Goal: Transaction & Acquisition: Purchase product/service

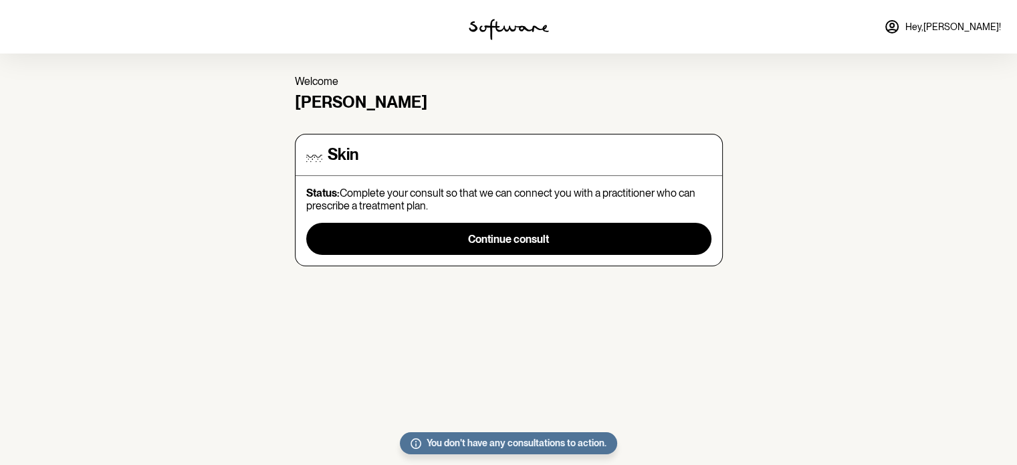
scroll to position [40, 0]
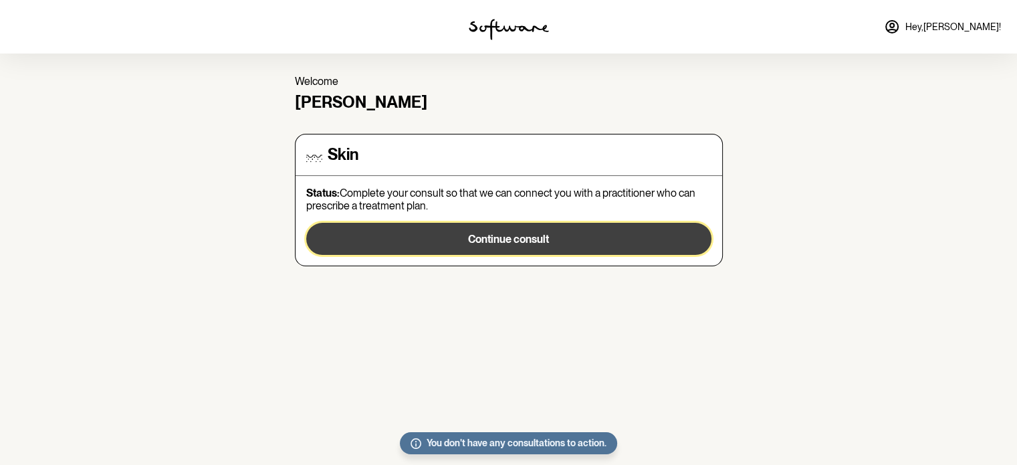
click at [429, 237] on button "Continue consult" at bounding box center [508, 239] width 405 height 32
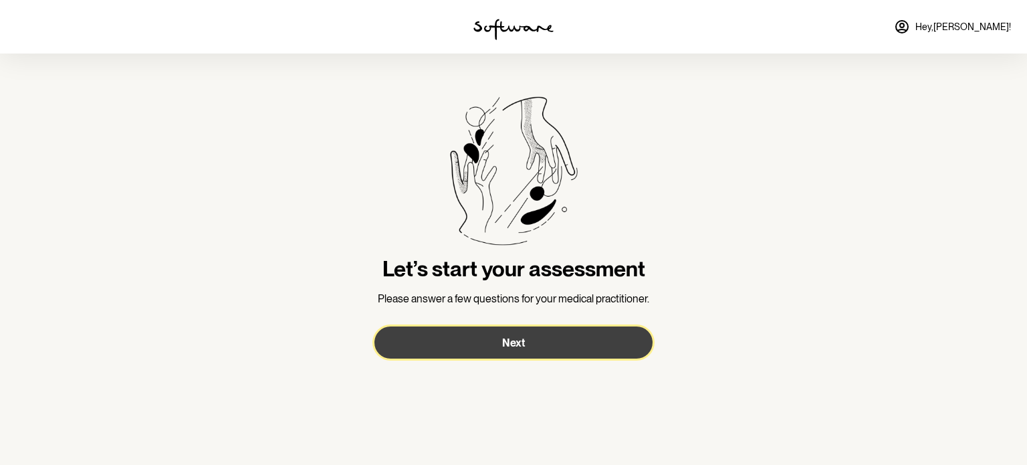
click at [429, 345] on button "Next" at bounding box center [514, 342] width 278 height 32
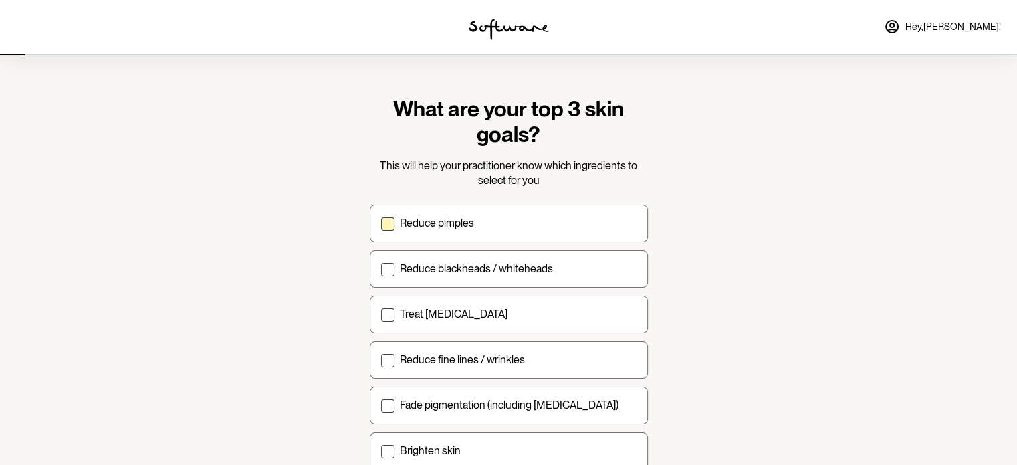
click at [449, 232] on label "Reduce pimples" at bounding box center [509, 223] width 278 height 37
click at [381, 223] on input "Reduce pimples" at bounding box center [381, 223] width 1 height 1
checkbox input "true"
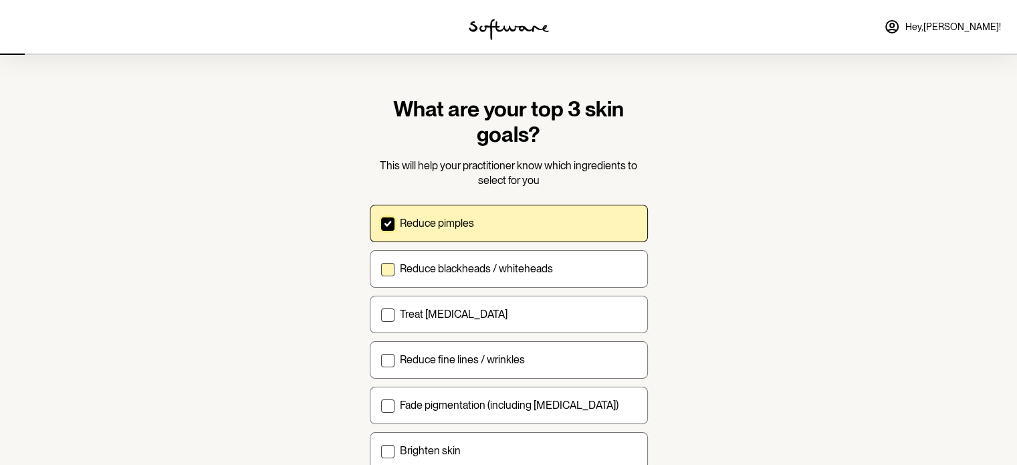
click at [448, 267] on p "Reduce blackheads / whiteheads" at bounding box center [476, 268] width 153 height 13
click at [381, 268] on input "Reduce blackheads / whiteheads" at bounding box center [381, 268] width 1 height 1
checkbox input "true"
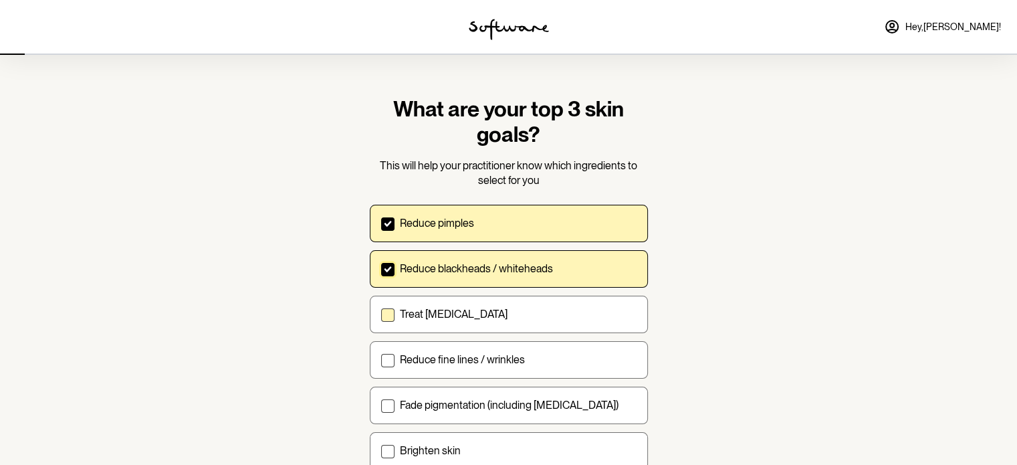
click at [444, 310] on p "Treat [MEDICAL_DATA]" at bounding box center [454, 314] width 108 height 13
click at [381, 314] on input "Treat [MEDICAL_DATA]" at bounding box center [381, 314] width 1 height 1
checkbox input "true"
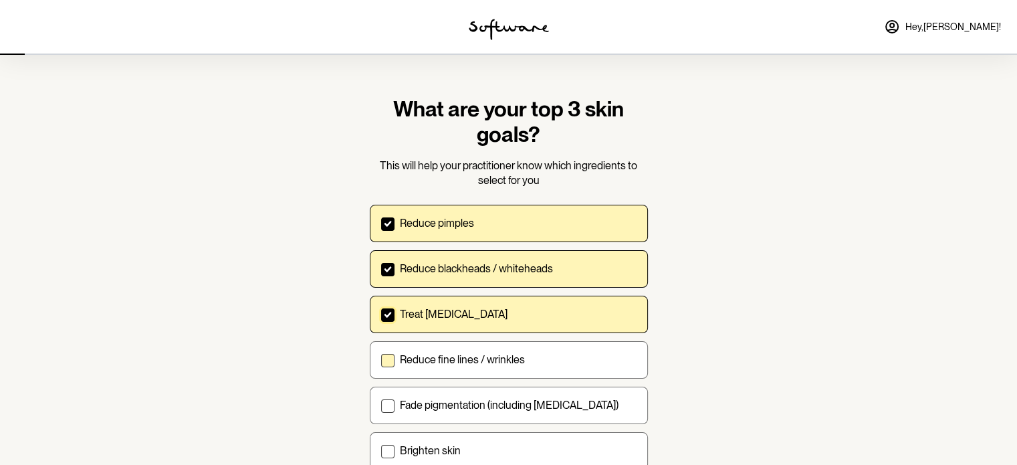
click at [442, 353] on p "Reduce fine lines / wrinkles" at bounding box center [462, 359] width 125 height 13
click at [381, 359] on input "Reduce fine lines / wrinkles" at bounding box center [381, 359] width 1 height 1
checkbox input "true"
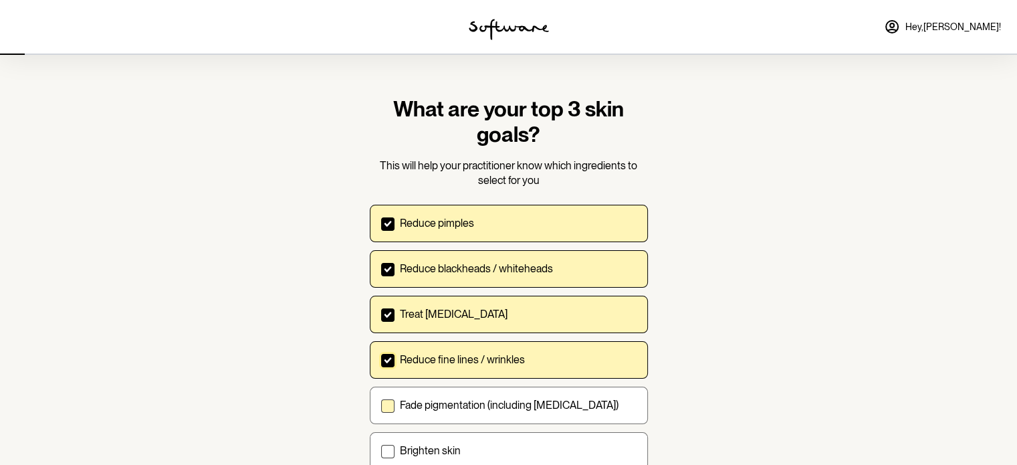
click at [439, 403] on p "Fade pigmentation (including [MEDICAL_DATA])" at bounding box center [509, 405] width 219 height 13
click at [381, 405] on input "Fade pigmentation (including [MEDICAL_DATA])" at bounding box center [381, 405] width 1 height 1
checkbox input "true"
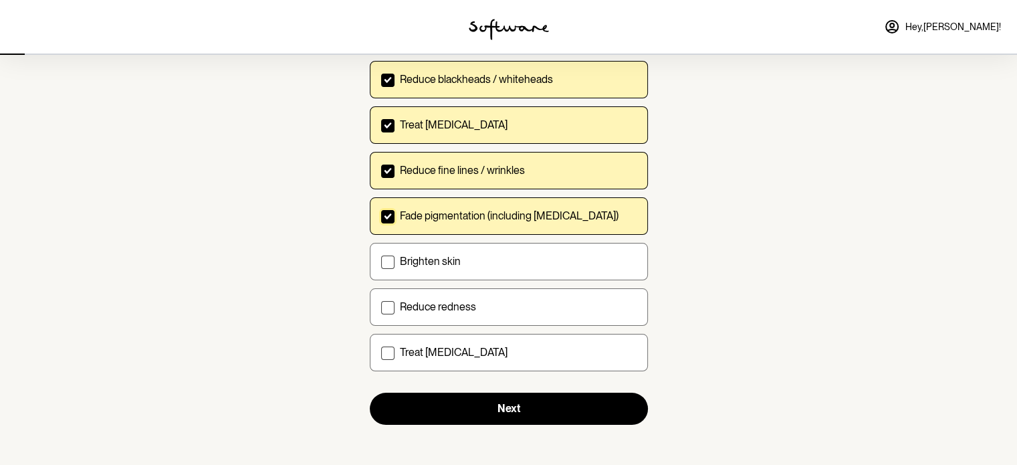
scroll to position [189, 0]
click at [439, 266] on p "Brighten skin" at bounding box center [430, 261] width 61 height 13
click at [381, 262] on input "Brighten skin" at bounding box center [381, 262] width 1 height 1
checkbox input "true"
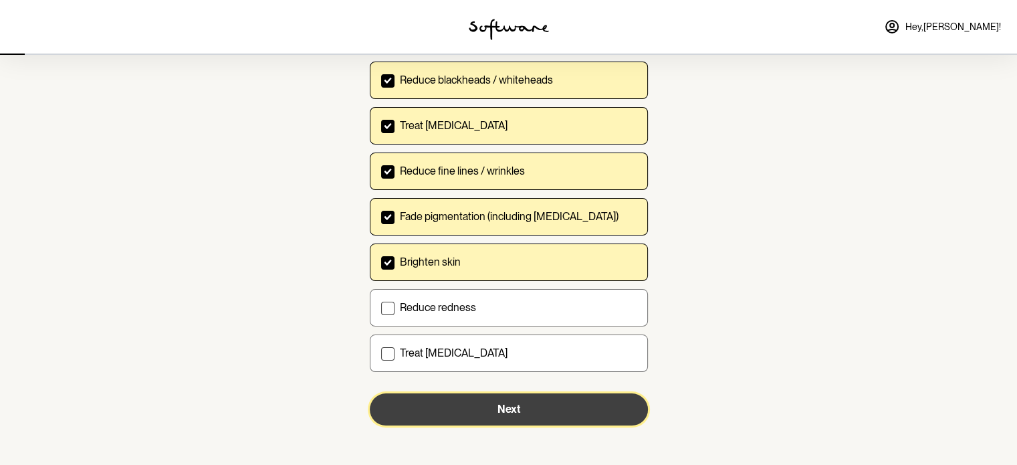
click at [455, 395] on button "Next" at bounding box center [509, 409] width 278 height 32
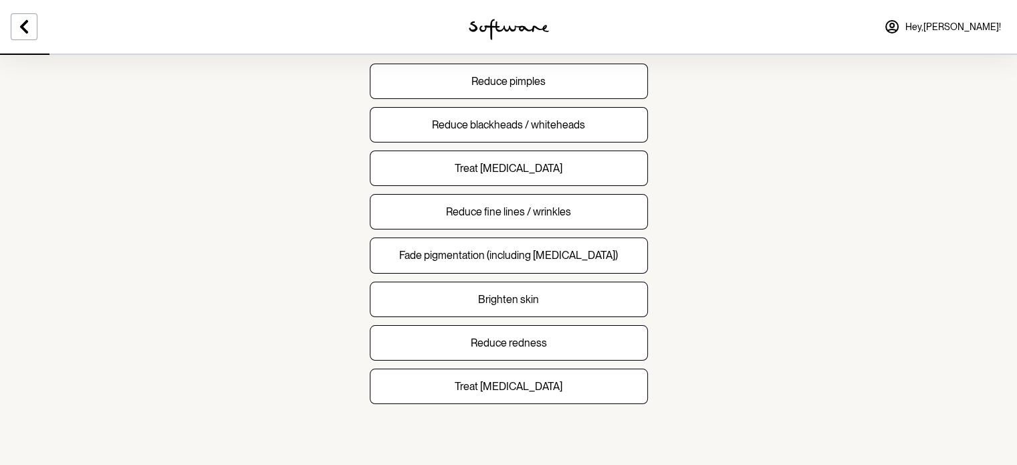
scroll to position [142, 0]
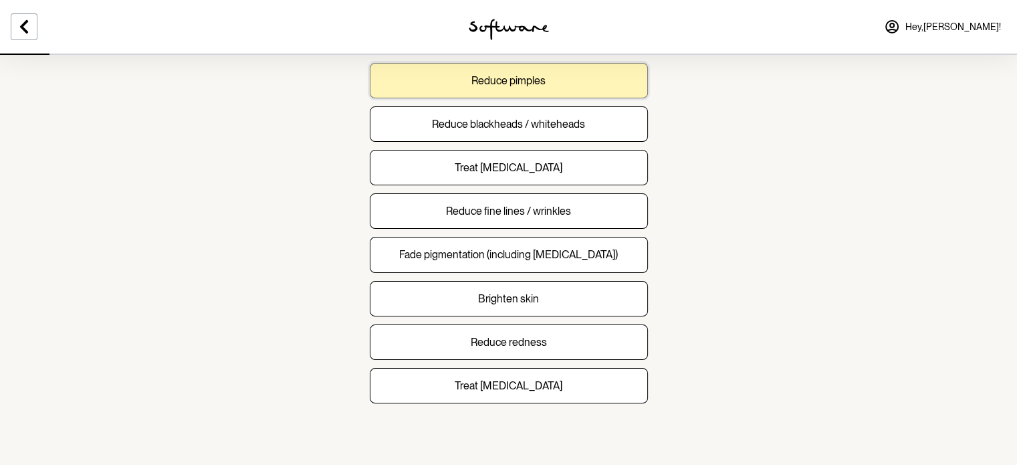
click at [558, 69] on button "Reduce pimples" at bounding box center [509, 80] width 278 height 35
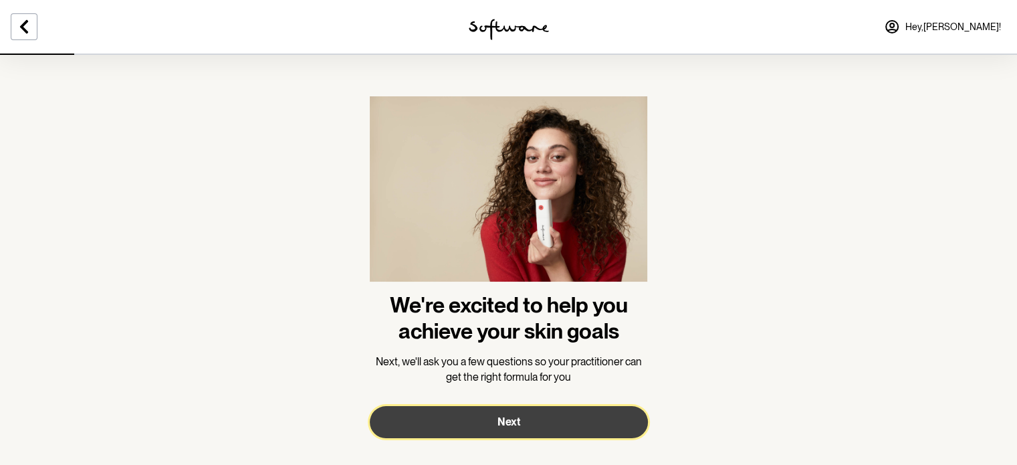
click at [529, 425] on button "Next" at bounding box center [509, 422] width 278 height 32
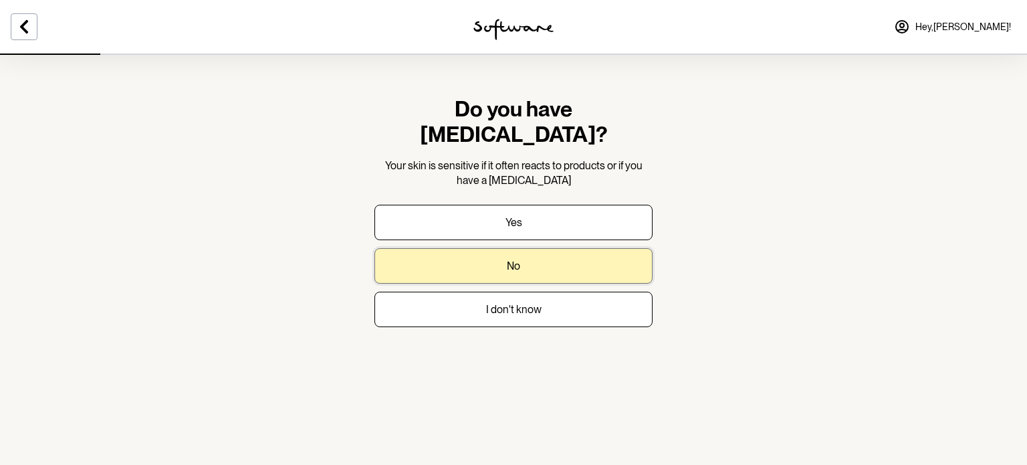
click at [548, 248] on button "No" at bounding box center [514, 265] width 278 height 35
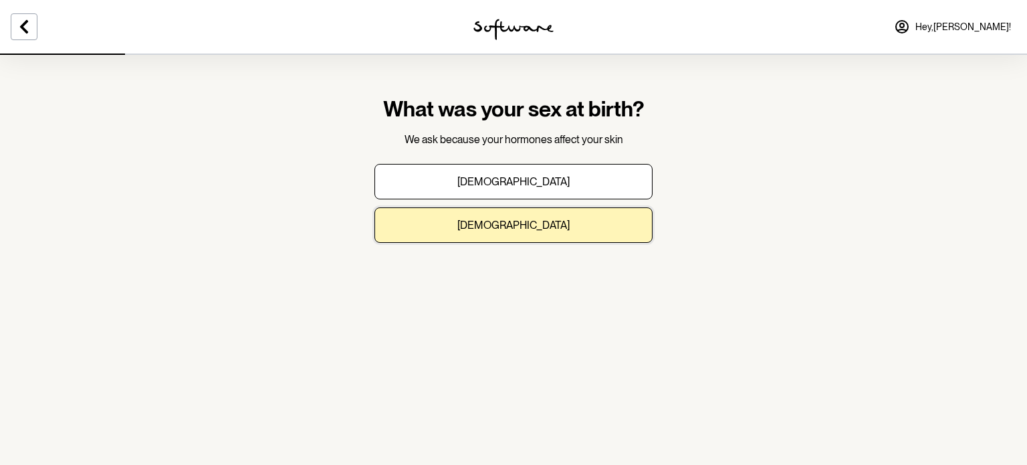
click at [548, 235] on button "[DEMOGRAPHIC_DATA]" at bounding box center [514, 224] width 278 height 35
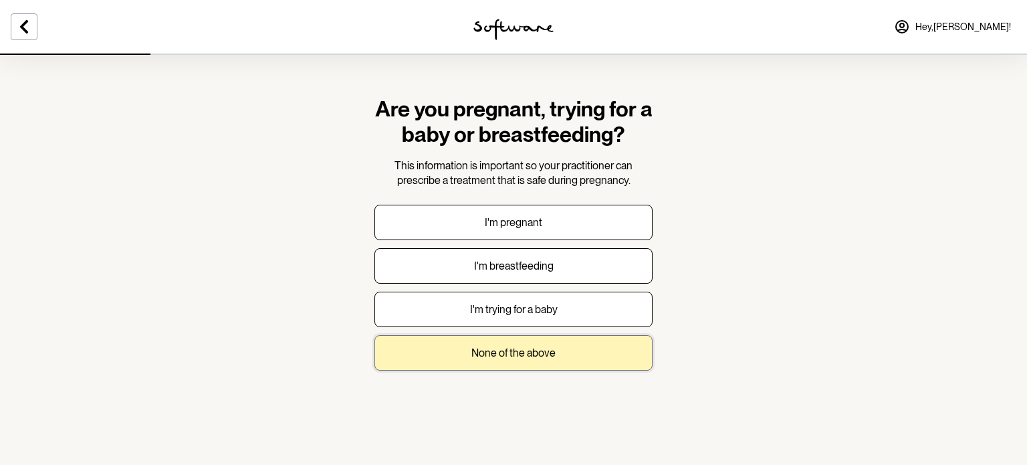
click at [540, 344] on button "None of the above" at bounding box center [514, 352] width 278 height 35
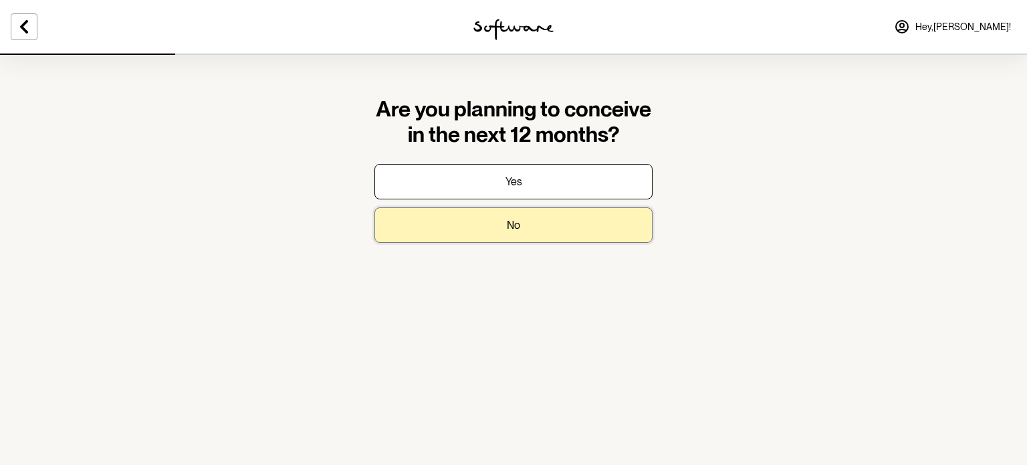
click at [544, 227] on button "No" at bounding box center [514, 224] width 278 height 35
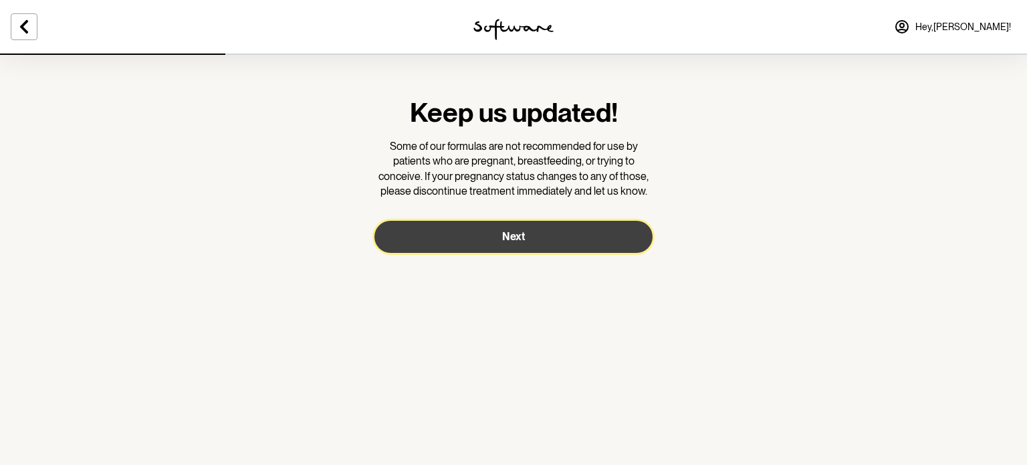
click at [544, 227] on button "Next" at bounding box center [514, 237] width 278 height 32
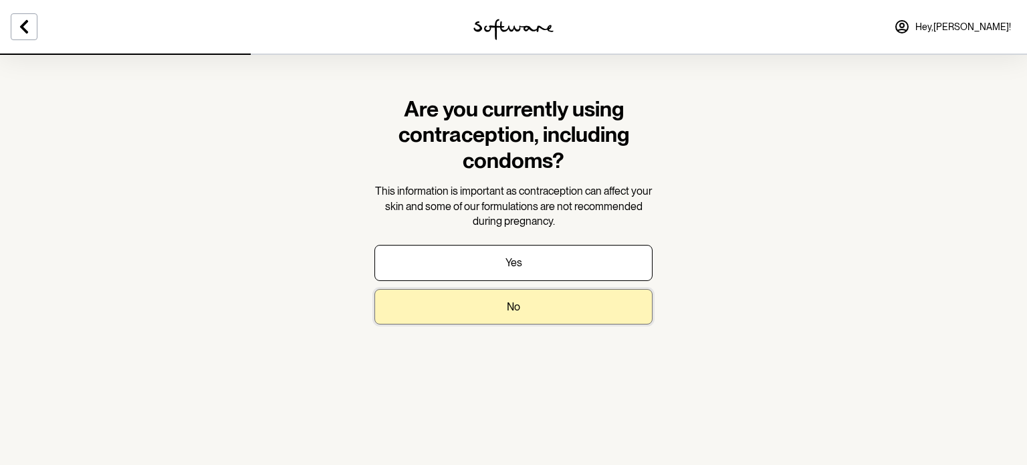
click at [528, 302] on button "No" at bounding box center [514, 306] width 278 height 35
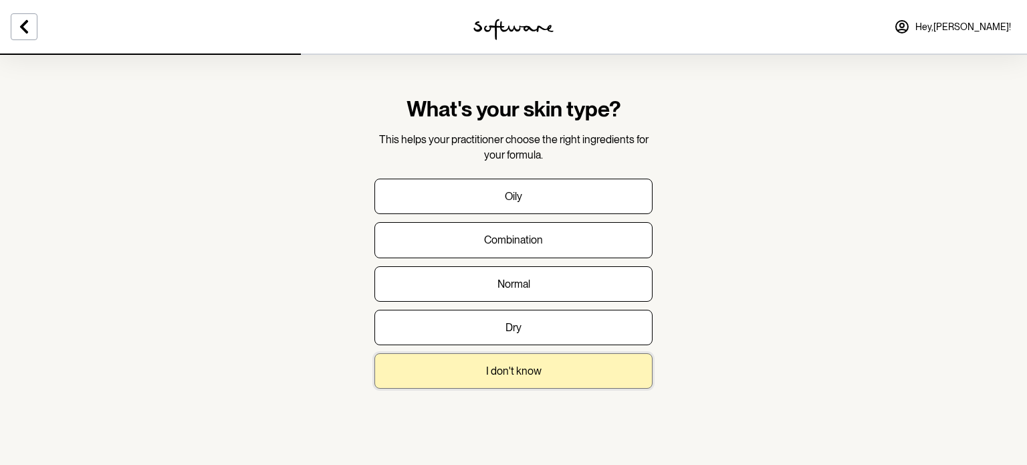
click at [528, 367] on p "I don't know" at bounding box center [514, 370] width 56 height 13
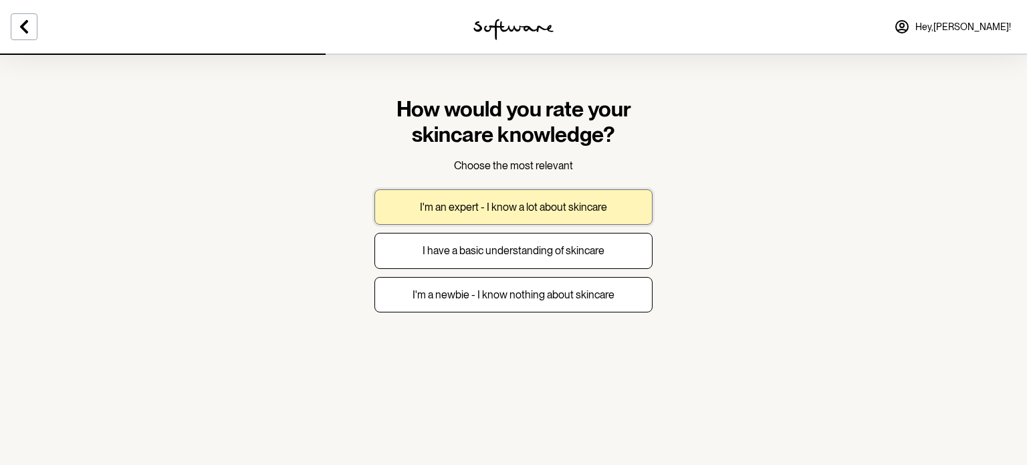
click at [556, 208] on p "I'm an expert - I know a lot about skincare" at bounding box center [513, 207] width 187 height 13
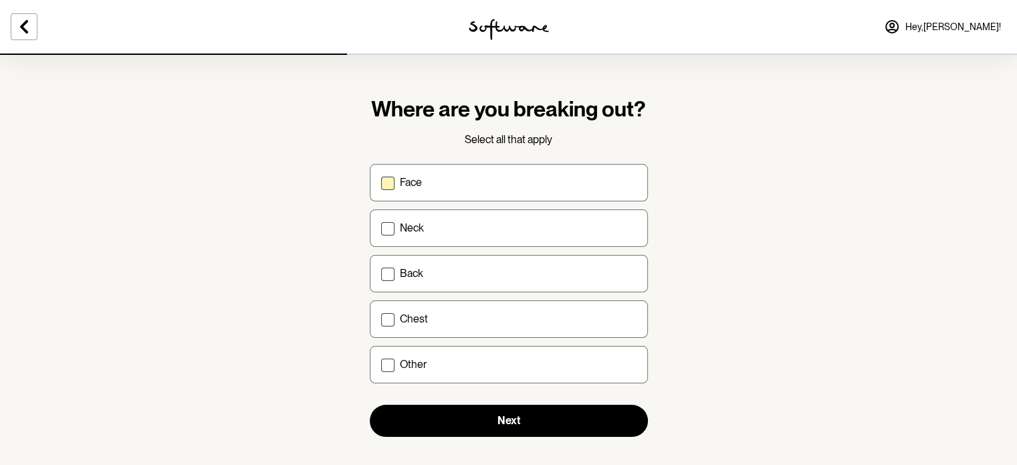
click at [559, 181] on div "Face" at bounding box center [518, 182] width 237 height 13
click at [381, 182] on input "Face" at bounding box center [381, 182] width 1 height 1
checkbox input "true"
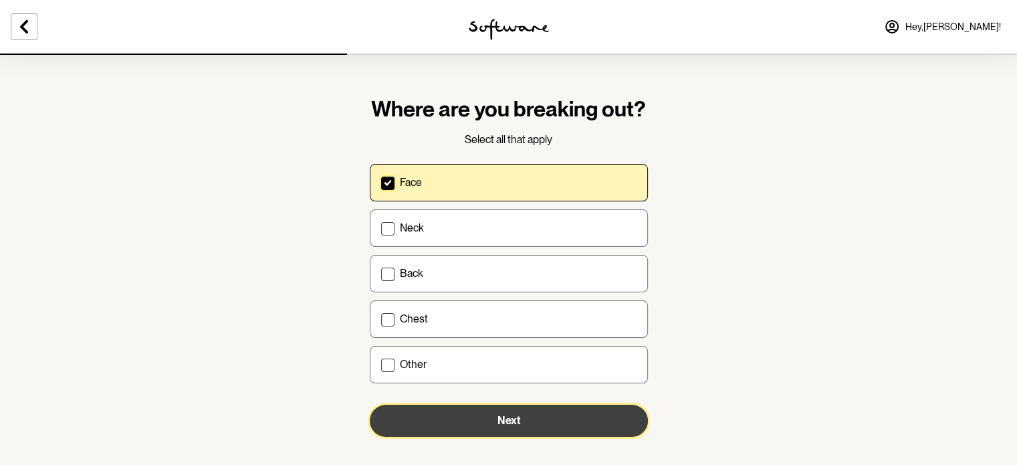
click at [532, 409] on button "Next" at bounding box center [509, 421] width 278 height 32
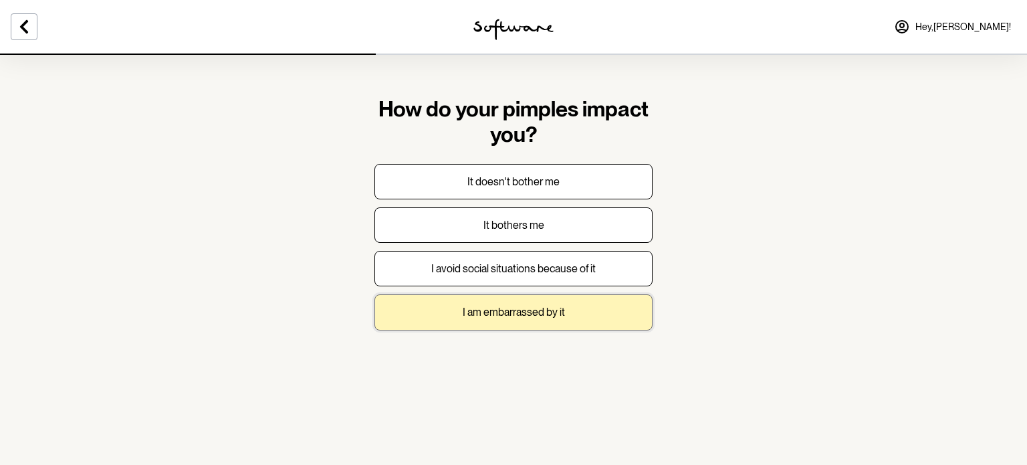
click at [548, 306] on p "I am embarrassed by it" at bounding box center [514, 312] width 102 height 13
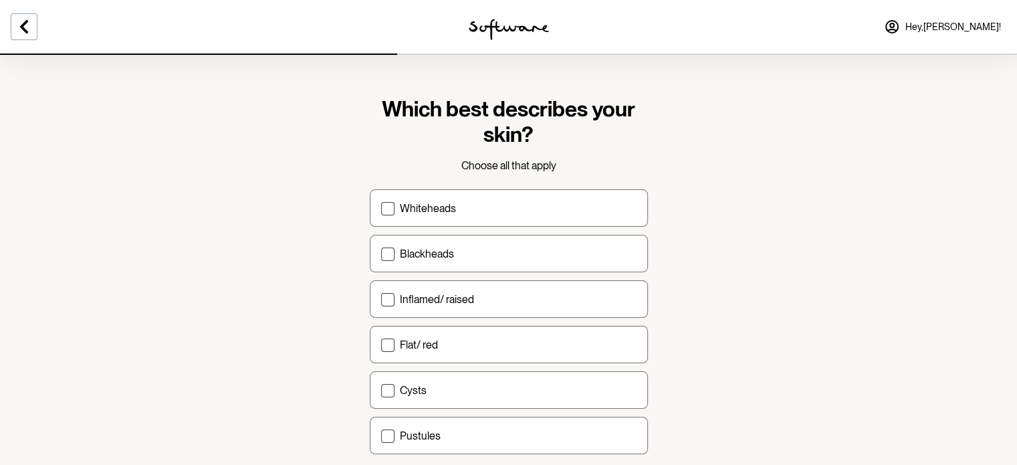
scroll to position [84, 0]
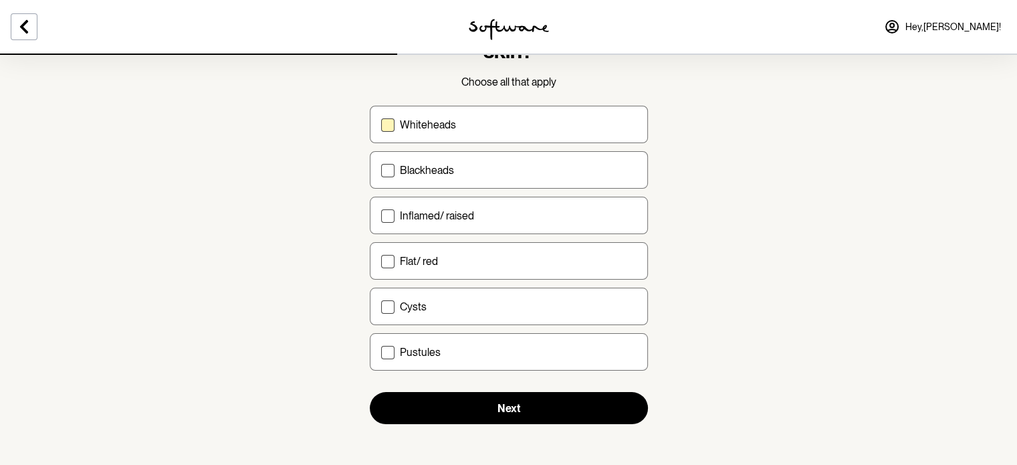
click at [525, 118] on div "Whiteheads" at bounding box center [518, 124] width 237 height 13
click at [381, 124] on input "Whiteheads" at bounding box center [381, 124] width 1 height 1
checkbox input "true"
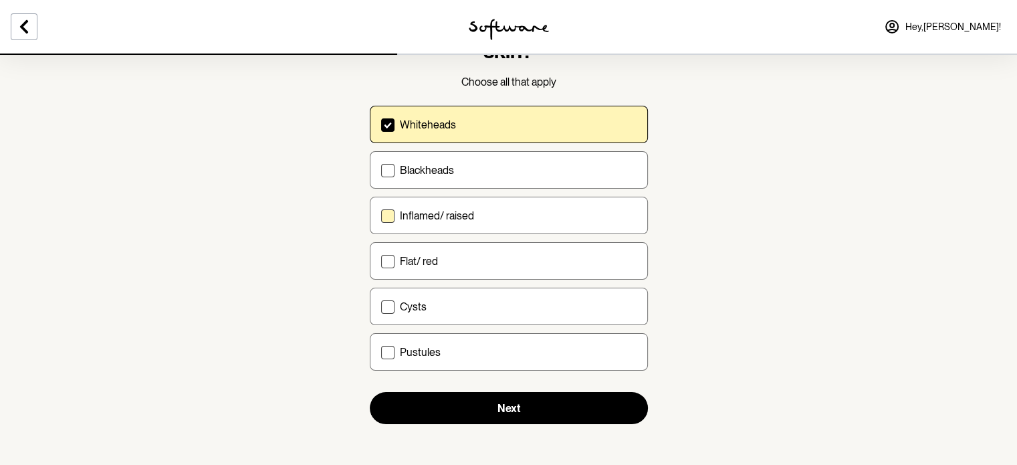
click at [512, 203] on label "Inflamed/ raised" at bounding box center [509, 215] width 278 height 37
click at [381, 215] on input "Inflamed/ raised" at bounding box center [381, 215] width 1 height 1
checkbox input "true"
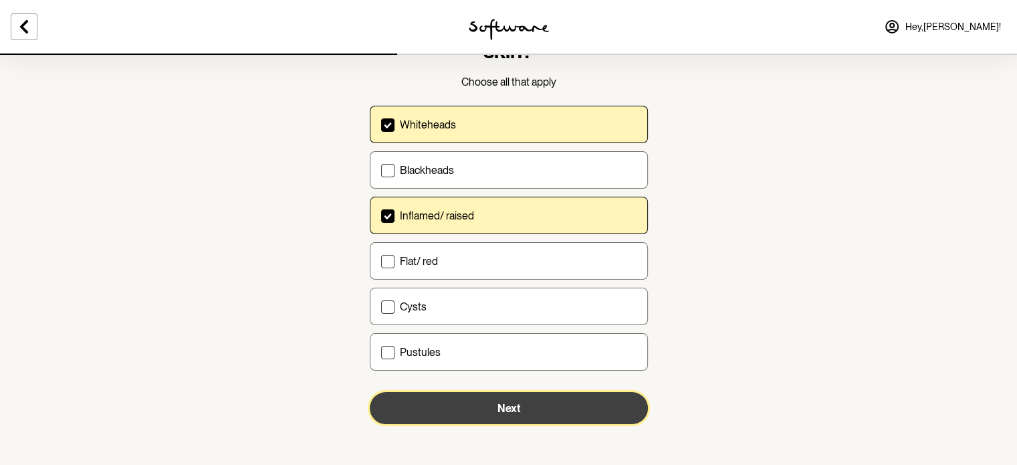
click at [616, 409] on button "Next" at bounding box center [509, 408] width 278 height 32
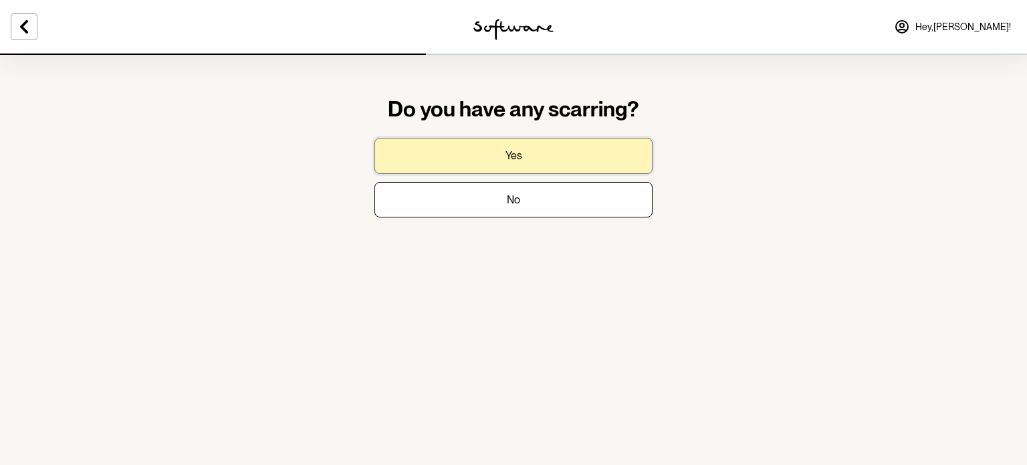
click at [560, 158] on button "Yes" at bounding box center [514, 155] width 278 height 35
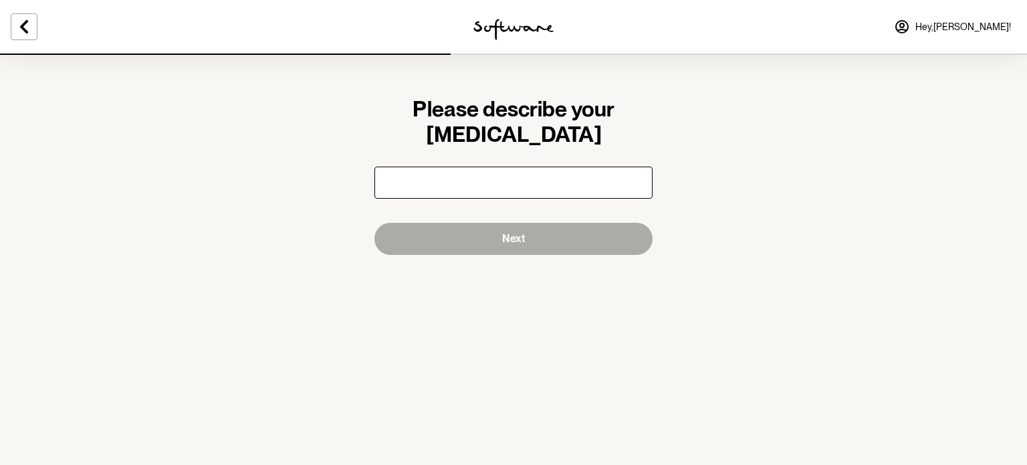
click at [556, 175] on input "text" at bounding box center [514, 183] width 278 height 32
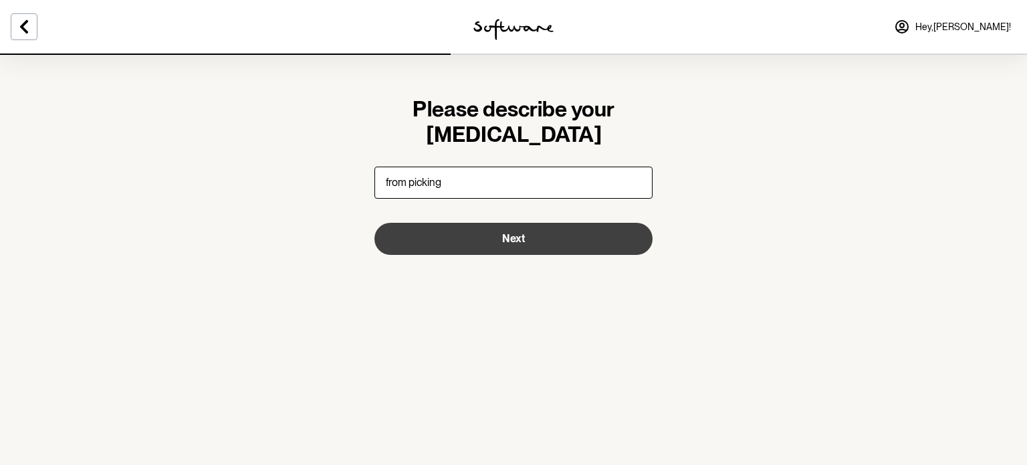
type input "from picking"
click at [456, 229] on button "Next" at bounding box center [514, 239] width 278 height 32
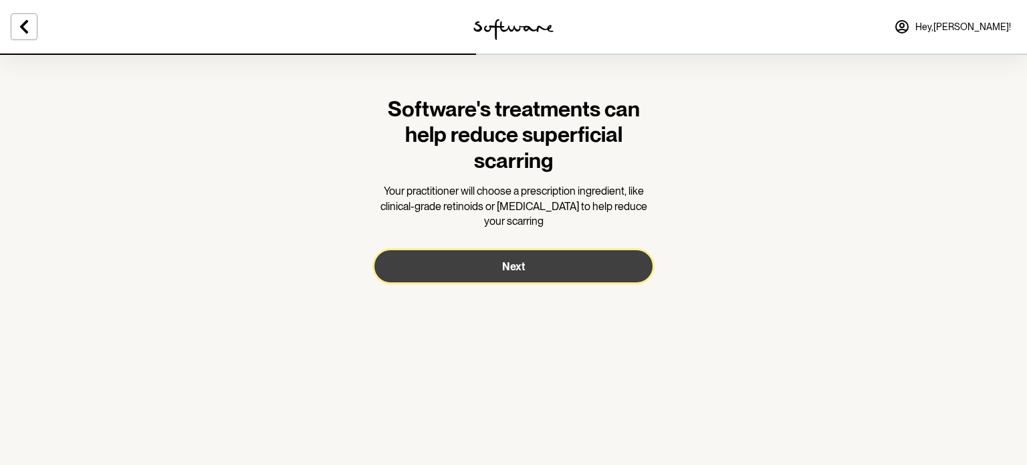
click at [456, 268] on button "Next" at bounding box center [514, 266] width 278 height 32
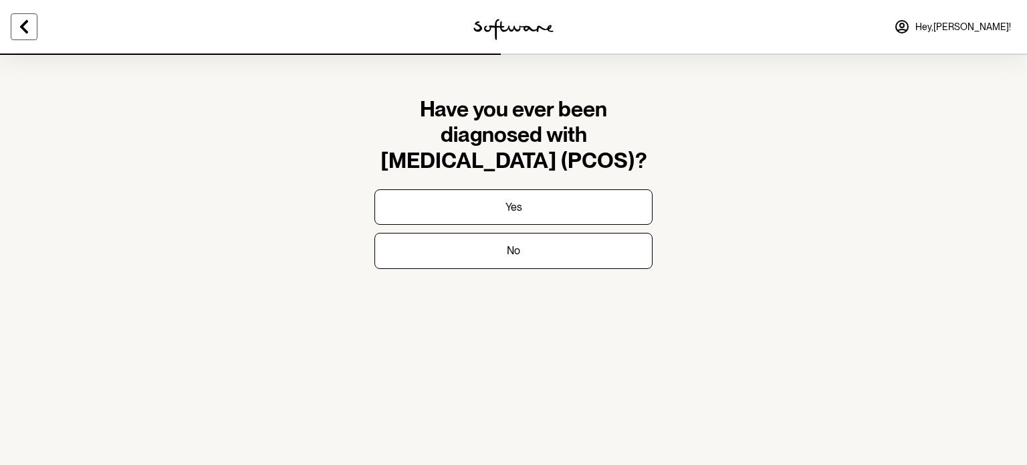
click at [22, 19] on icon at bounding box center [24, 27] width 16 height 16
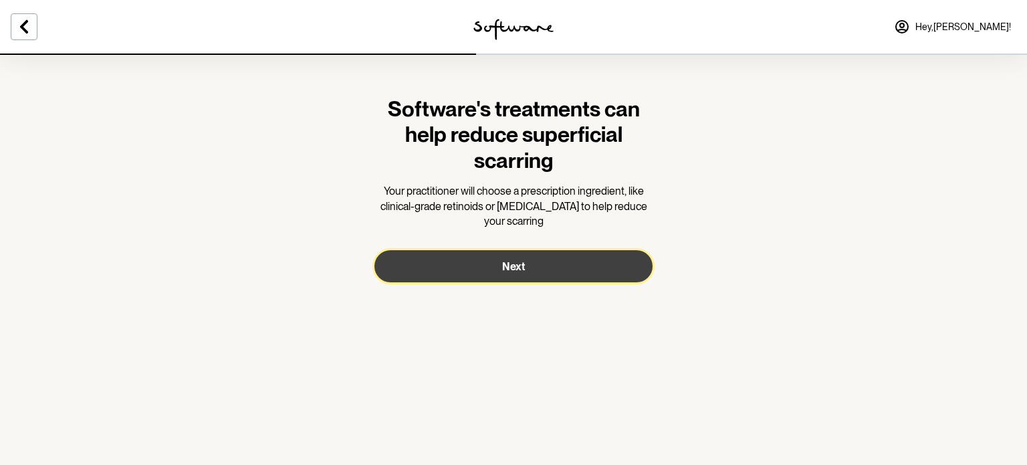
click at [526, 268] on button "Next" at bounding box center [514, 266] width 278 height 32
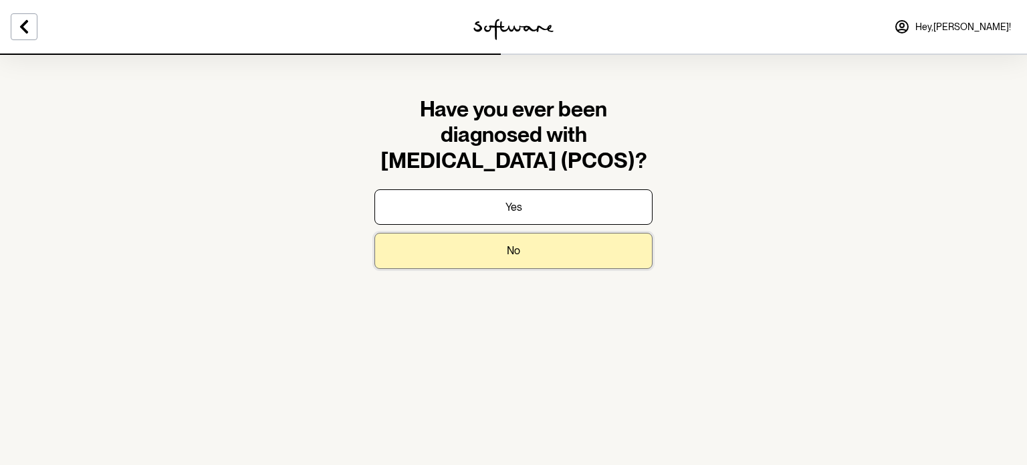
click at [532, 256] on button "No" at bounding box center [514, 250] width 278 height 35
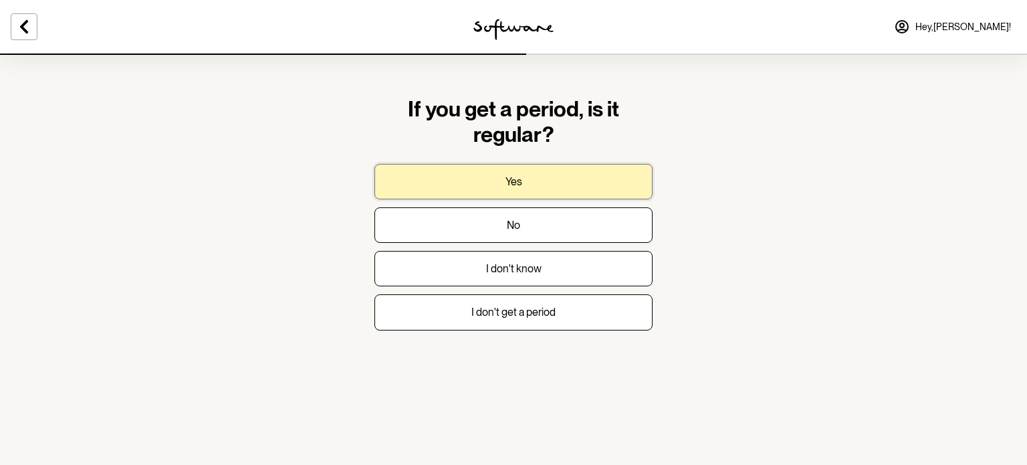
click at [559, 171] on button "Yes" at bounding box center [514, 181] width 278 height 35
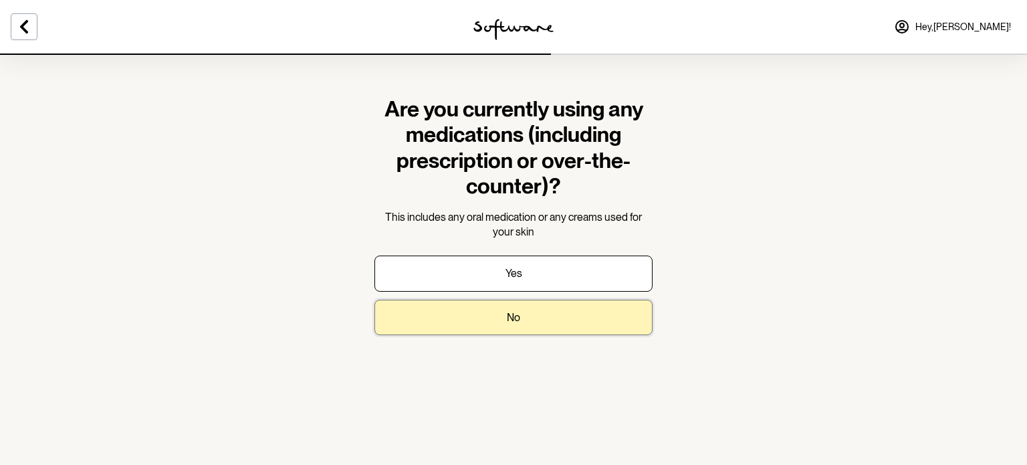
click at [522, 315] on button "No" at bounding box center [514, 317] width 278 height 35
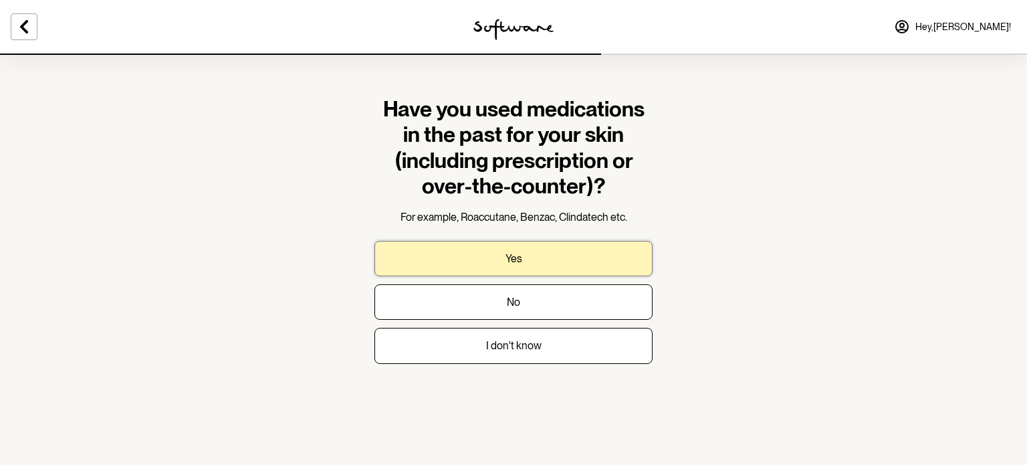
click at [542, 259] on button "Yes" at bounding box center [514, 258] width 278 height 35
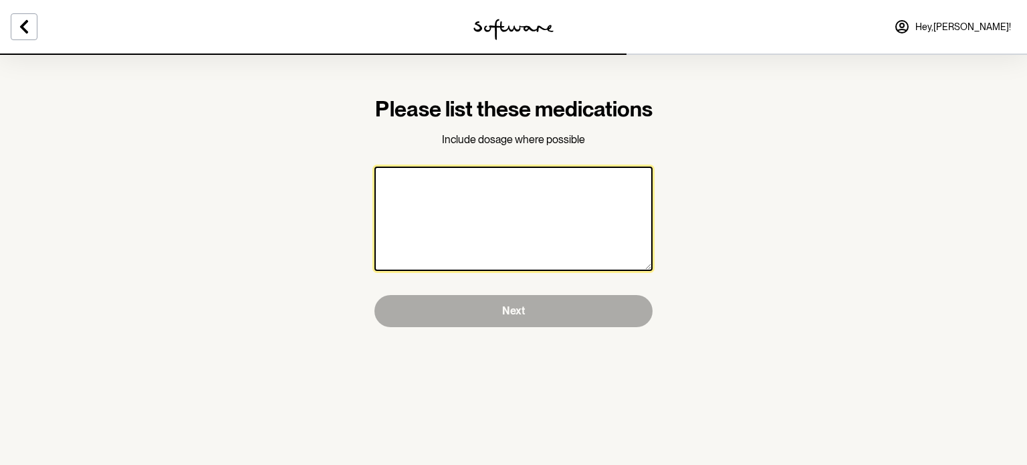
click at [542, 259] on textarea at bounding box center [514, 219] width 278 height 104
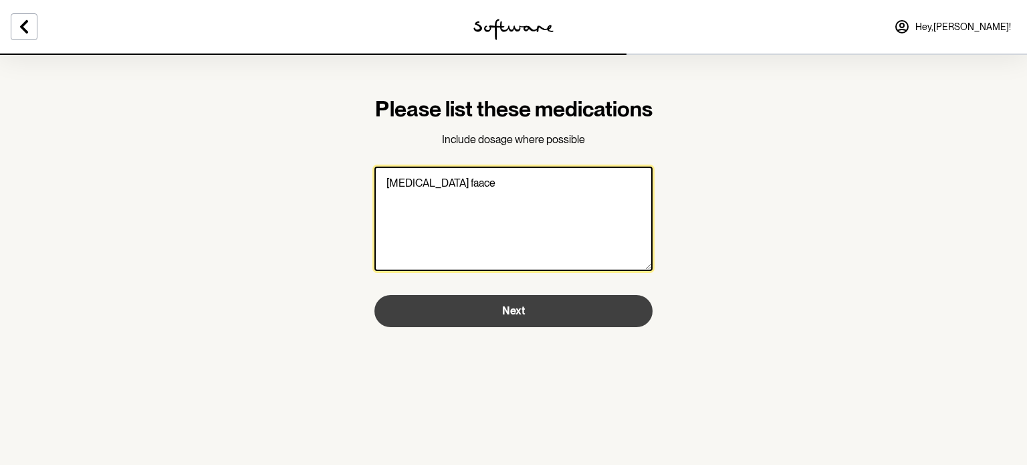
type textarea "[MEDICAL_DATA] faace"
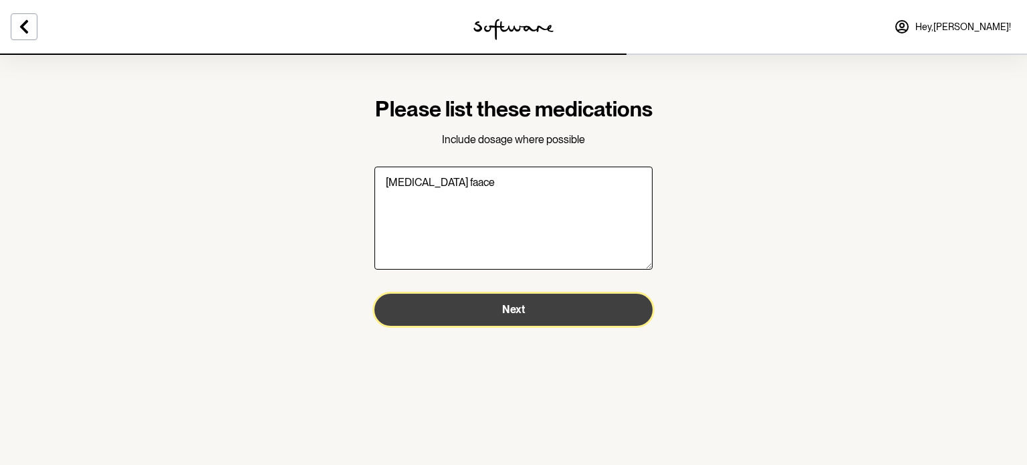
click at [512, 316] on span "Next" at bounding box center [513, 309] width 23 height 13
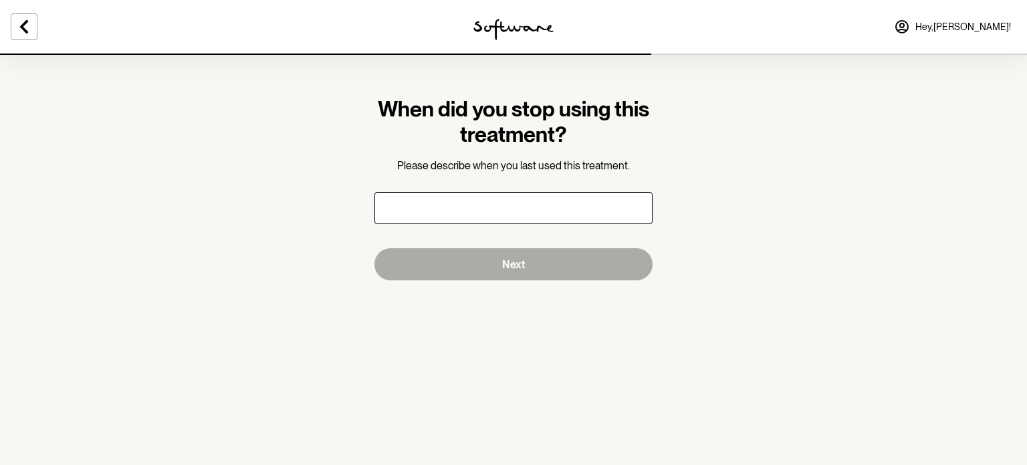
click at [516, 215] on input "text" at bounding box center [514, 208] width 278 height 32
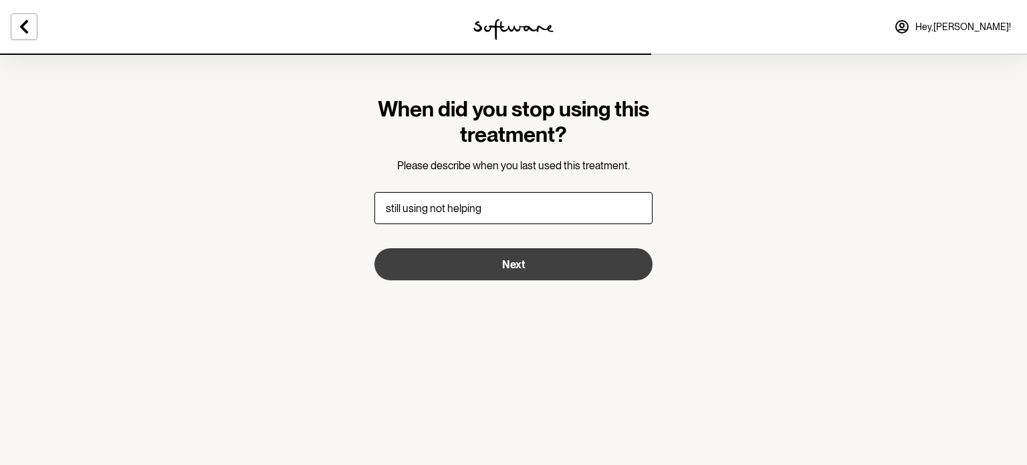
type input "still using not helping"
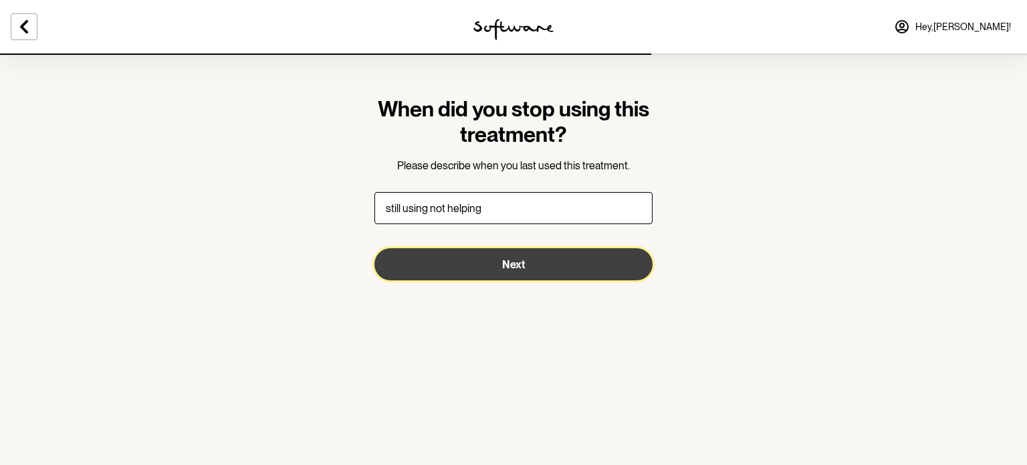
click at [503, 275] on button "Next" at bounding box center [514, 264] width 278 height 32
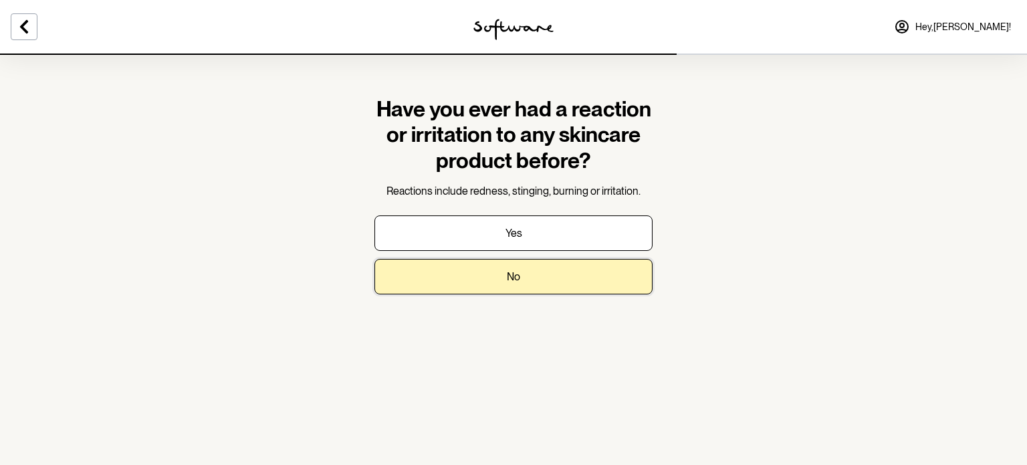
click at [503, 275] on button "No" at bounding box center [514, 276] width 278 height 35
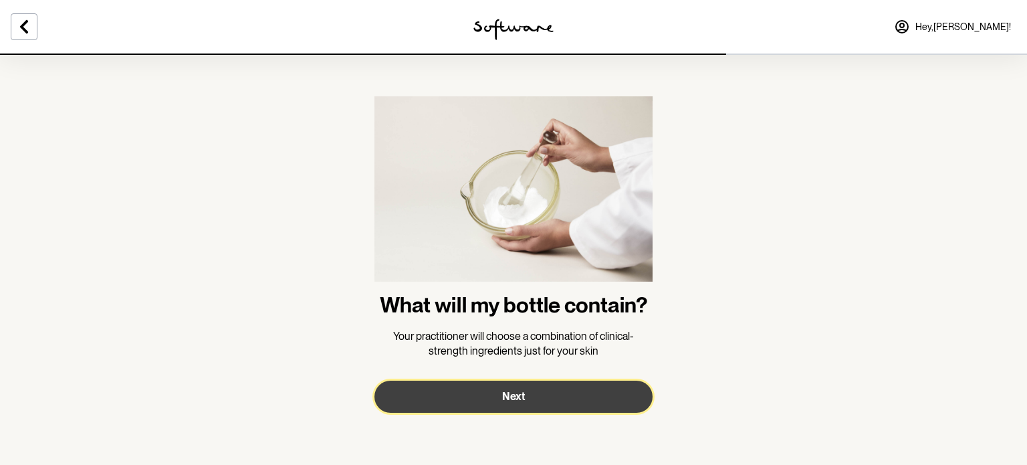
click at [500, 396] on button "Next" at bounding box center [514, 397] width 278 height 32
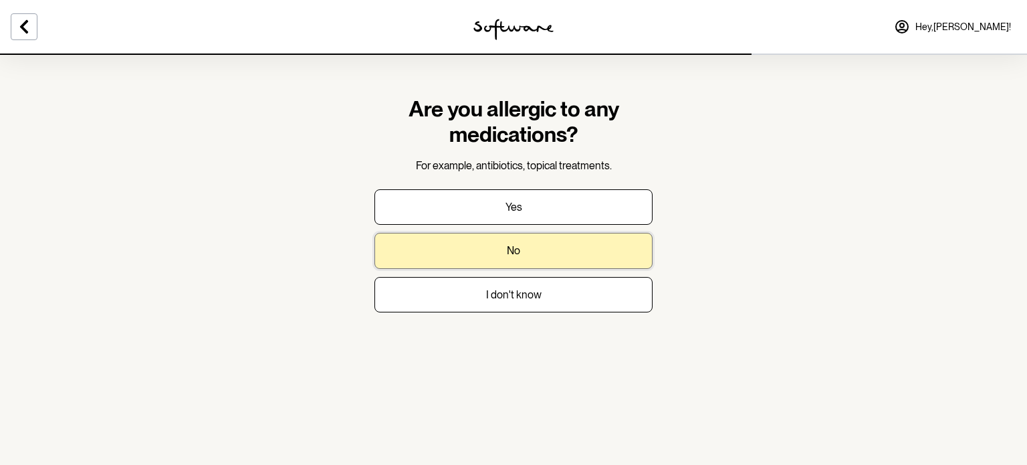
click at [500, 249] on button "No" at bounding box center [514, 250] width 278 height 35
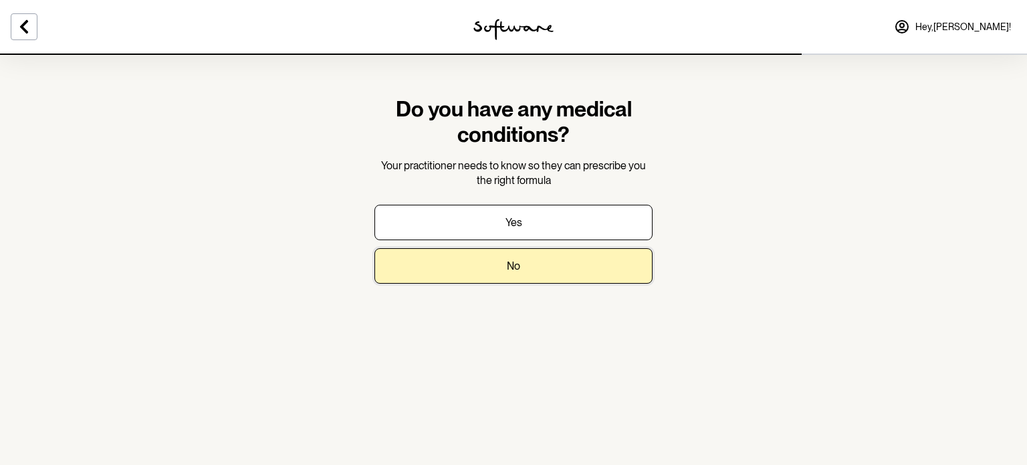
click at [500, 249] on button "No" at bounding box center [514, 265] width 278 height 35
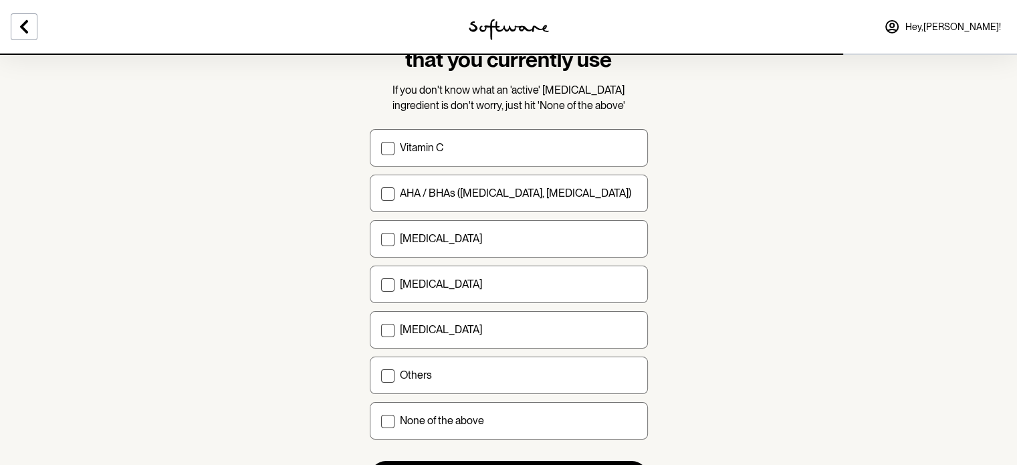
scroll to position [133, 0]
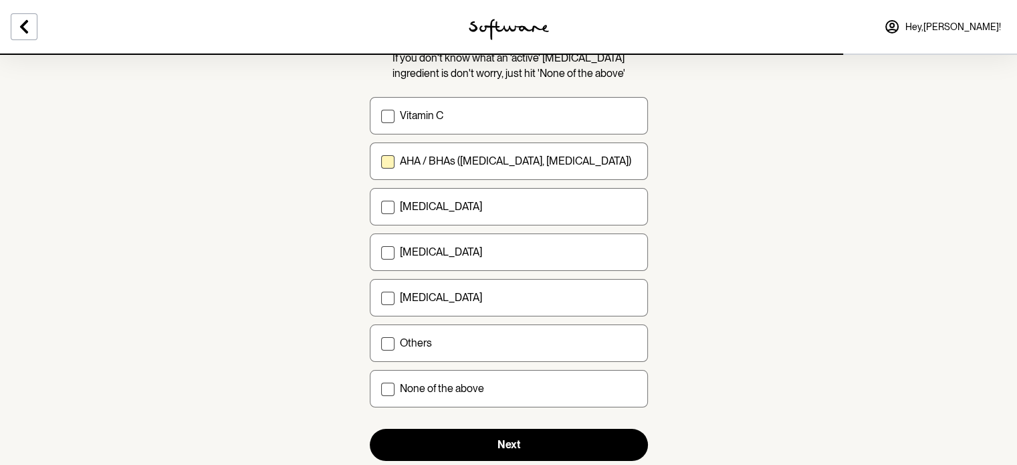
drag, startPoint x: 510, startPoint y: 126, endPoint x: 505, endPoint y: 160, distance: 33.8
click at [505, 160] on div "Vitamin C AHA / BHAs ([MEDICAL_DATA], [MEDICAL_DATA]) [MEDICAL_DATA] [MEDICAL_D…" at bounding box center [509, 252] width 278 height 310
click at [505, 160] on p "AHA / BHAs ([MEDICAL_DATA], [MEDICAL_DATA])" at bounding box center [515, 160] width 231 height 13
click at [381, 161] on input "AHA / BHAs ([MEDICAL_DATA], [MEDICAL_DATA])" at bounding box center [381, 161] width 1 height 1
checkbox input "true"
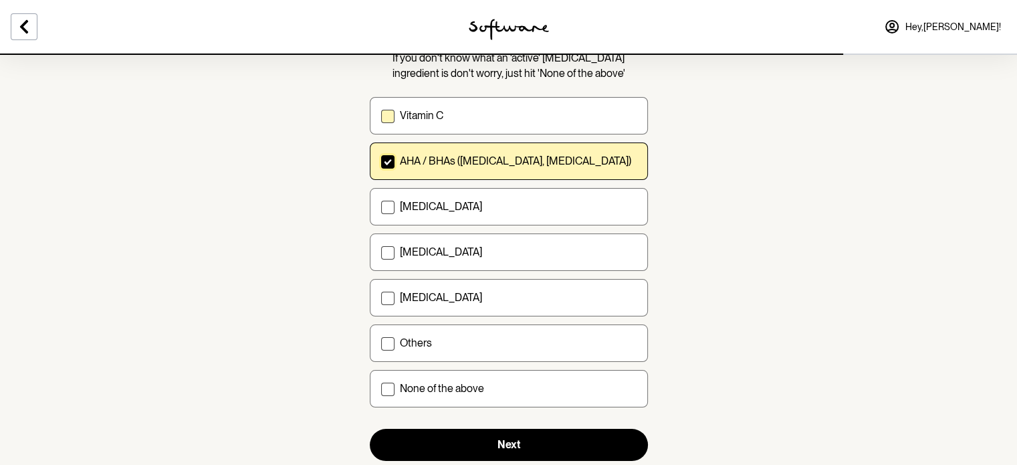
click at [408, 112] on p "Vitamin C" at bounding box center [421, 115] width 43 height 13
click at [381, 116] on input "Vitamin C" at bounding box center [381, 116] width 1 height 1
checkbox input "true"
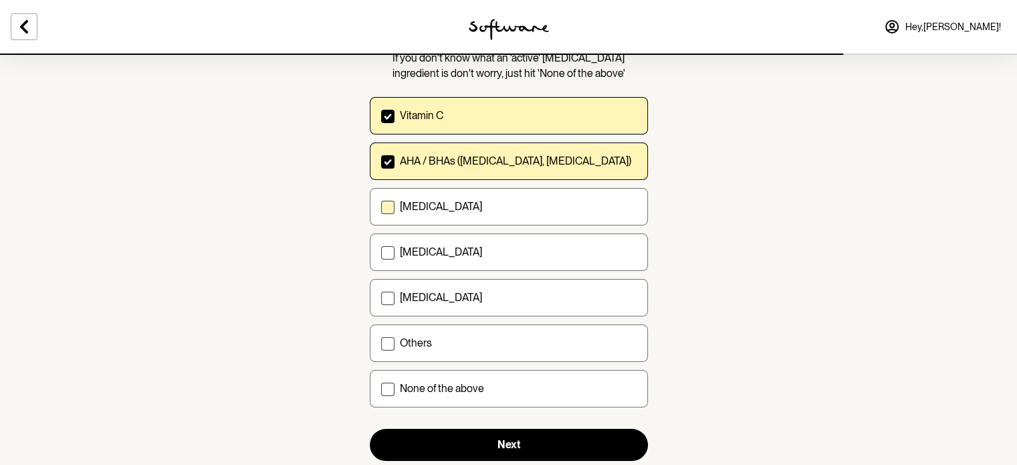
click at [395, 205] on label "[MEDICAL_DATA]" at bounding box center [509, 206] width 278 height 37
click at [381, 207] on input "[MEDICAL_DATA]" at bounding box center [381, 207] width 1 height 1
checkbox input "true"
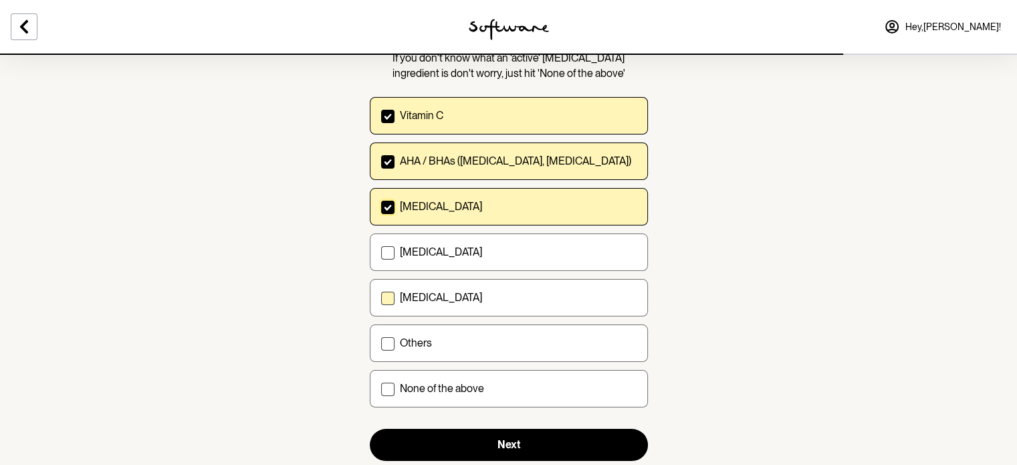
click at [387, 294] on span at bounding box center [387, 298] width 13 height 13
click at [381, 298] on input "[MEDICAL_DATA]" at bounding box center [381, 298] width 1 height 1
checkbox input "true"
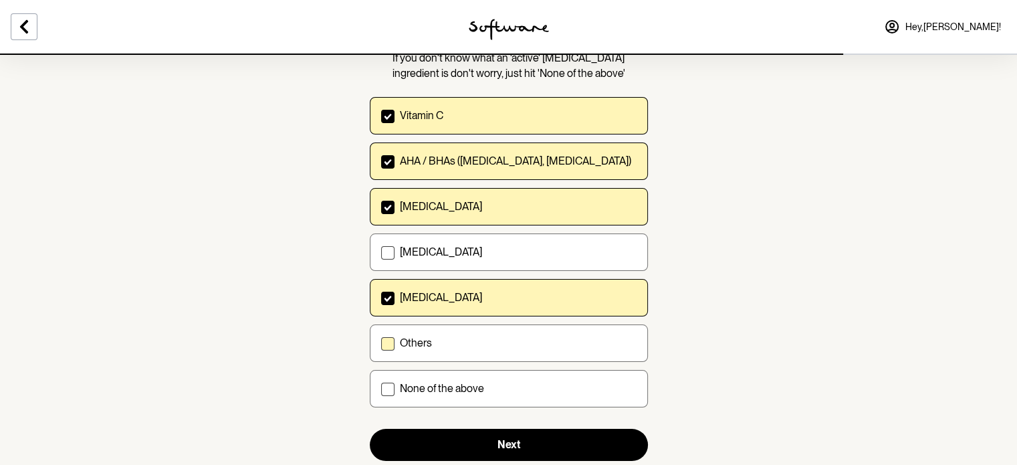
click at [381, 348] on label "Others" at bounding box center [509, 342] width 278 height 37
click at [381, 344] on input "Others" at bounding box center [381, 343] width 1 height 1
checkbox input "true"
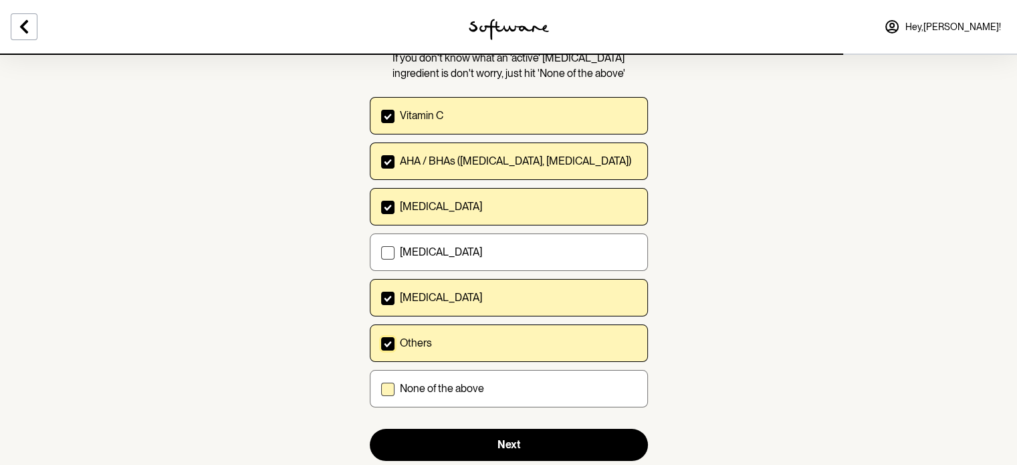
scroll to position [170, 0]
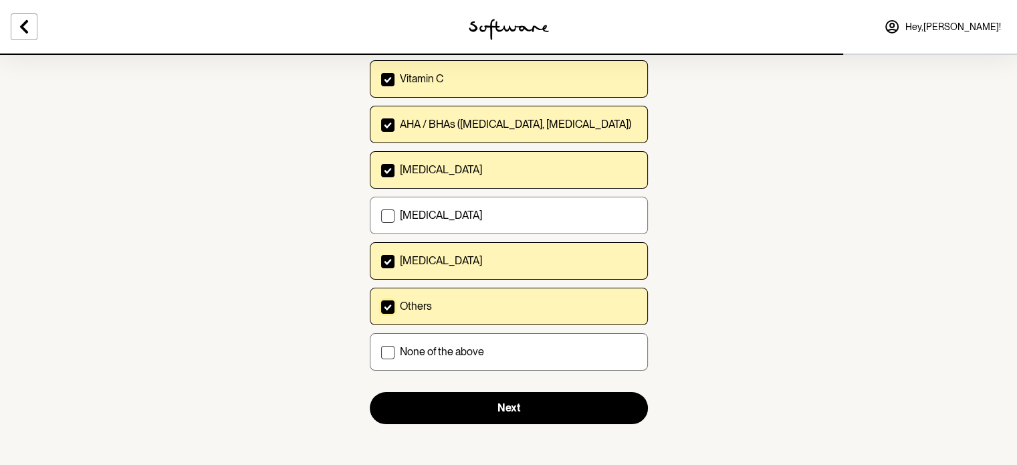
click at [402, 252] on label "[MEDICAL_DATA]" at bounding box center [509, 260] width 278 height 37
click at [381, 261] on input "[MEDICAL_DATA]" at bounding box center [381, 261] width 1 height 1
checkbox input "false"
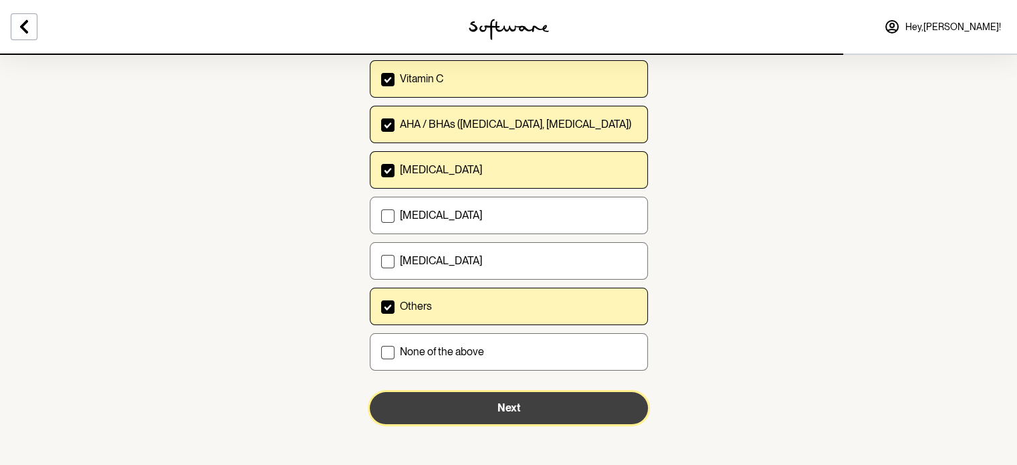
click at [457, 405] on button "Next" at bounding box center [509, 408] width 278 height 32
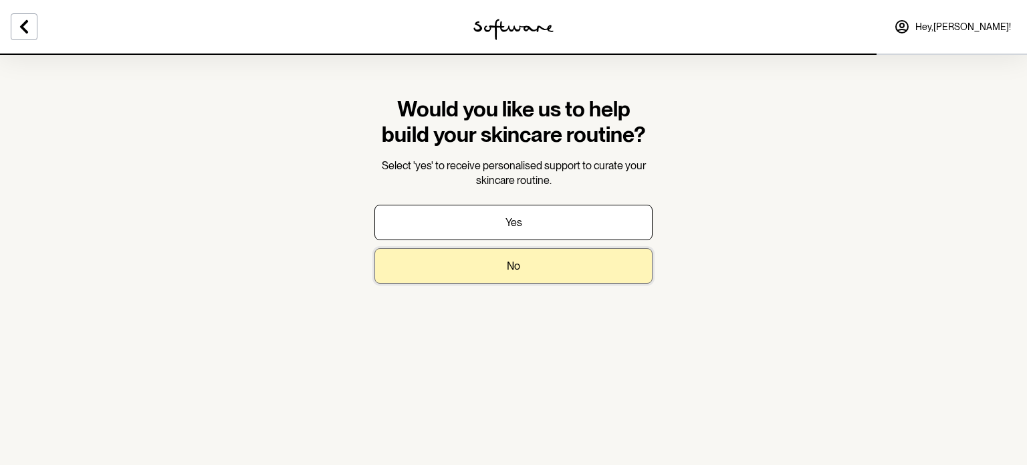
click at [488, 266] on button "No" at bounding box center [514, 265] width 278 height 35
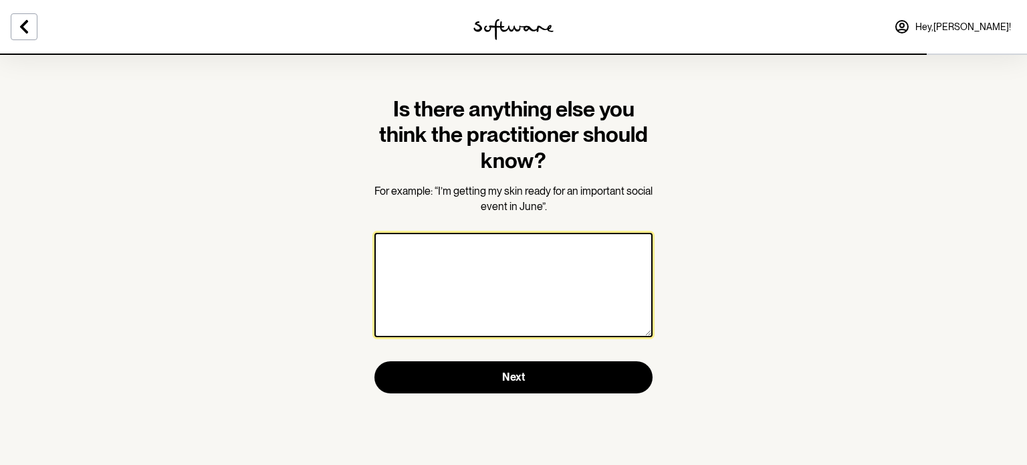
click at [488, 266] on textarea at bounding box center [514, 285] width 278 height 104
drag, startPoint x: 556, startPoint y: 245, endPoint x: 359, endPoint y: 246, distance: 196.6
click at [359, 246] on section "Is there anything else you think the practitioner should know? For example: “I’…" at bounding box center [513, 232] width 1027 height 465
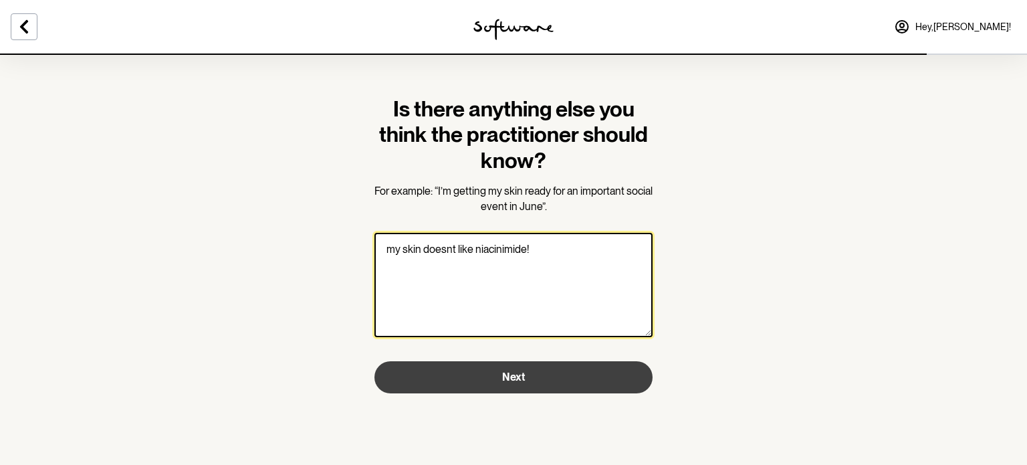
type textarea "my skin doesnt like niacinimide!"
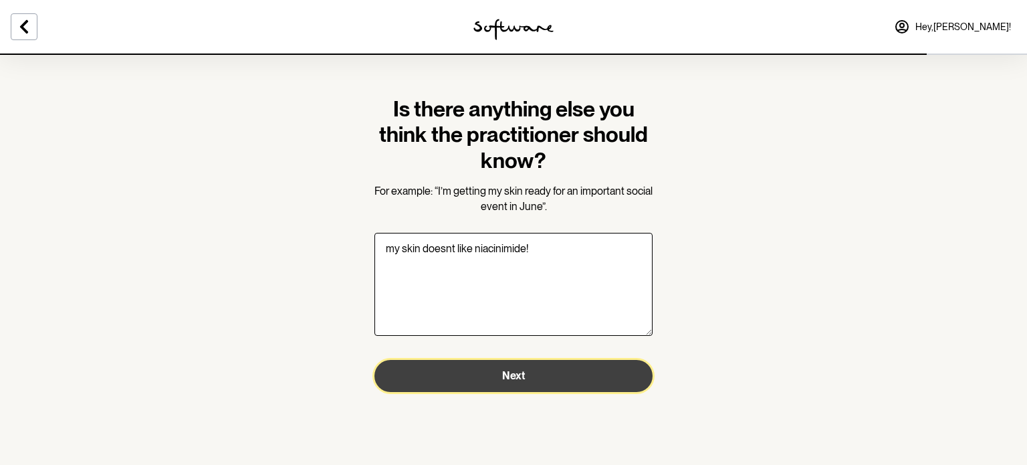
click at [514, 367] on button "Next" at bounding box center [514, 376] width 278 height 32
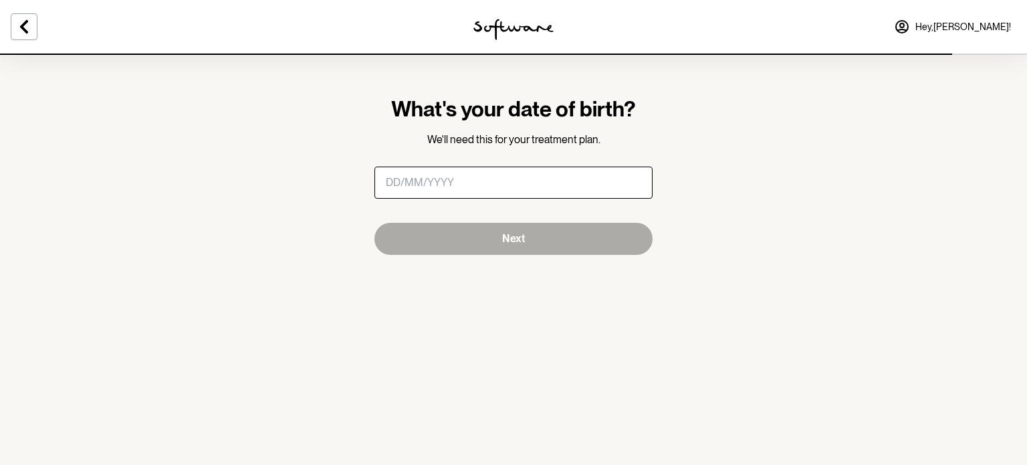
click at [480, 176] on input "masked-date" at bounding box center [514, 183] width 278 height 32
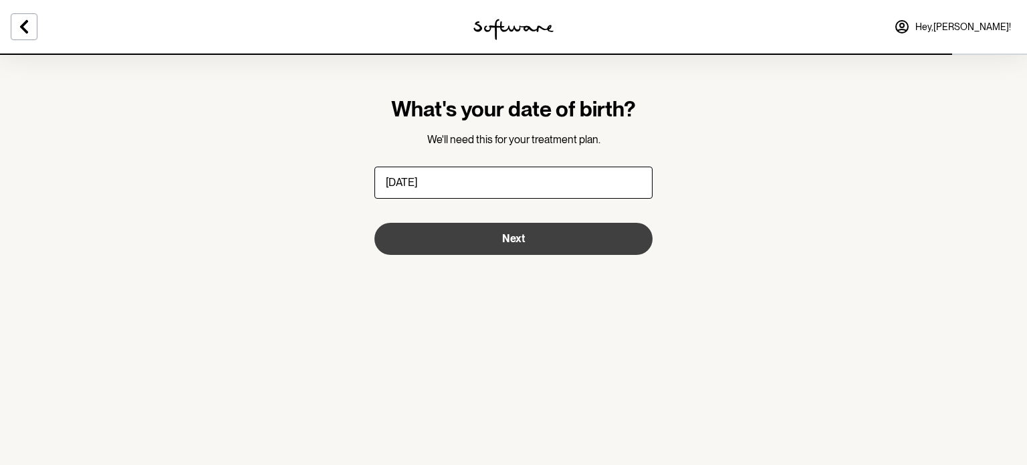
type input "[DATE]"
click at [480, 239] on button "Next" at bounding box center [514, 239] width 278 height 32
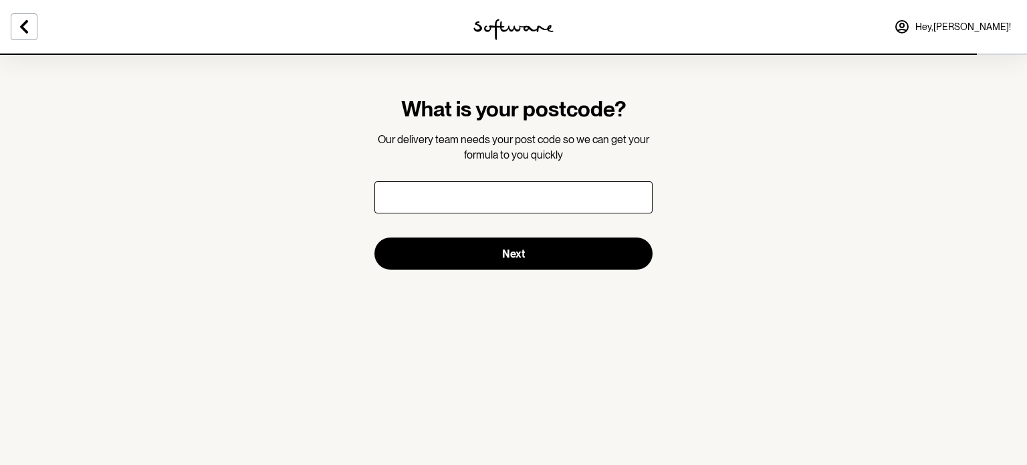
click at [483, 199] on input "text" at bounding box center [514, 197] width 278 height 32
type input "2010"
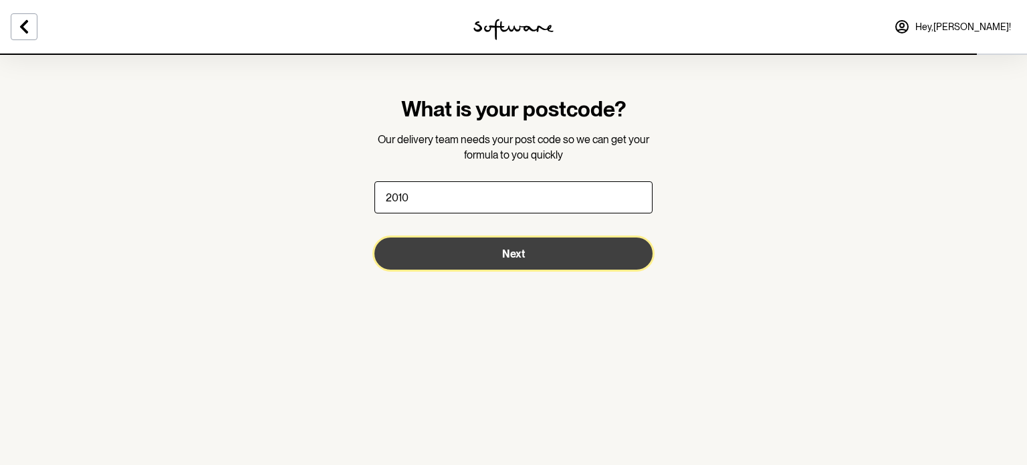
click at [482, 251] on button "Next" at bounding box center [514, 253] width 278 height 32
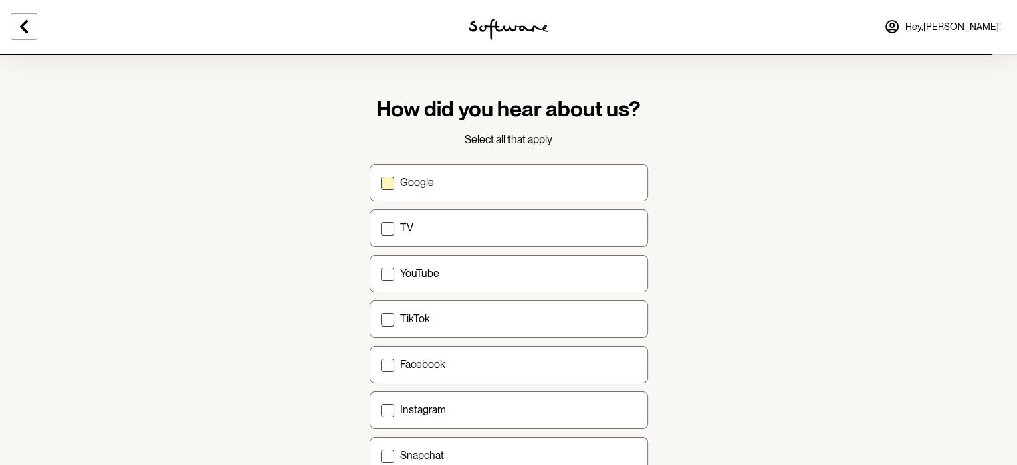
click at [492, 195] on label "Google" at bounding box center [509, 182] width 278 height 37
click at [381, 183] on input "Google" at bounding box center [381, 182] width 1 height 1
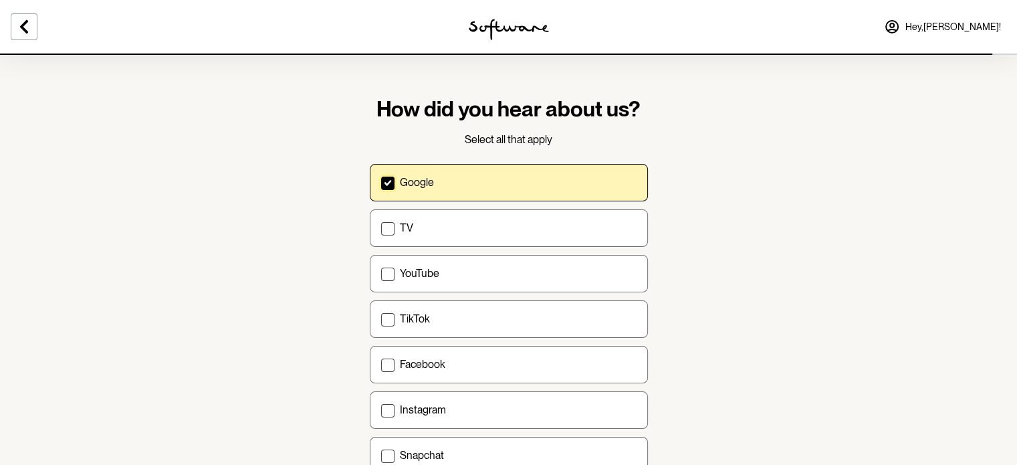
scroll to position [465, 0]
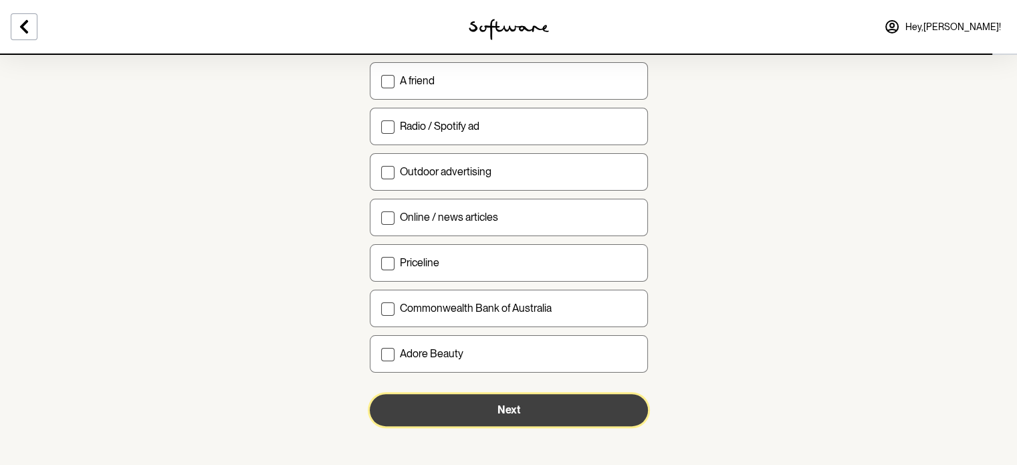
click at [504, 409] on span "Next" at bounding box center [509, 409] width 23 height 13
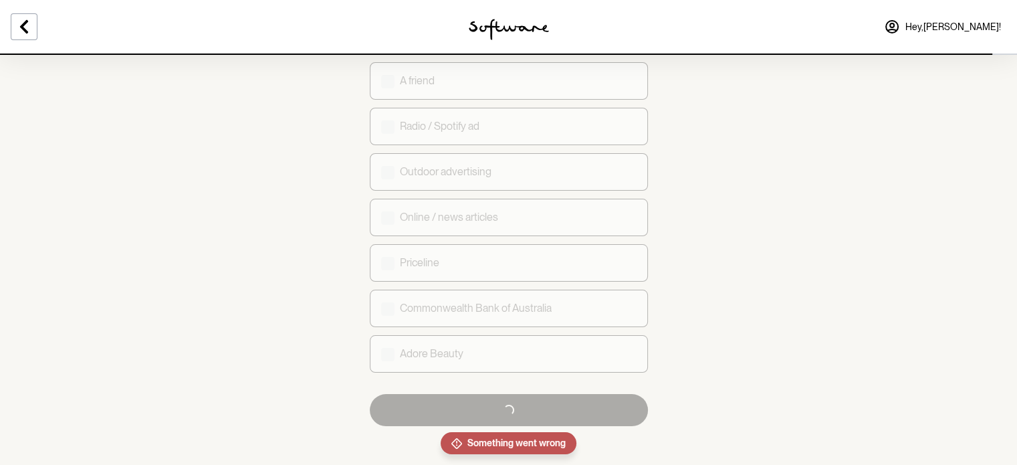
checkbox input "true"
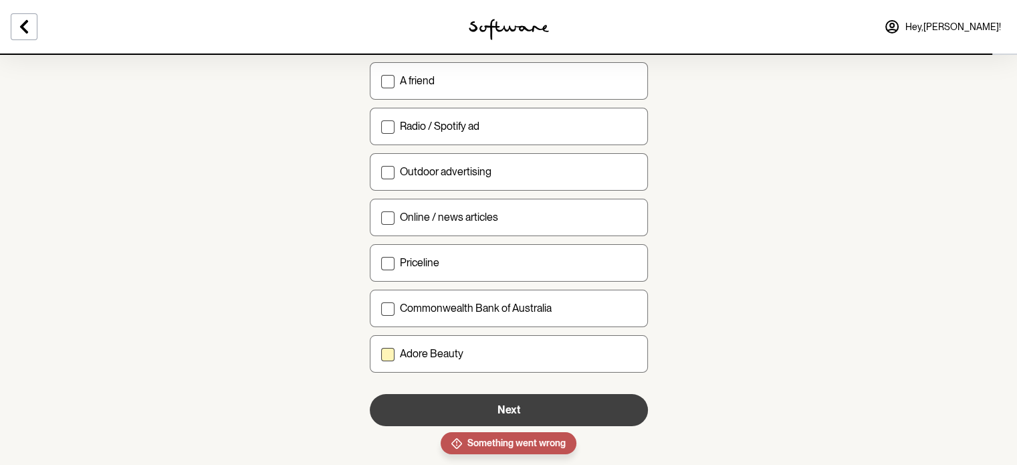
click at [512, 355] on div "Adore Beauty" at bounding box center [518, 353] width 237 height 13
click at [381, 354] on input "Adore Beauty" at bounding box center [381, 353] width 1 height 1
checkbox input "true"
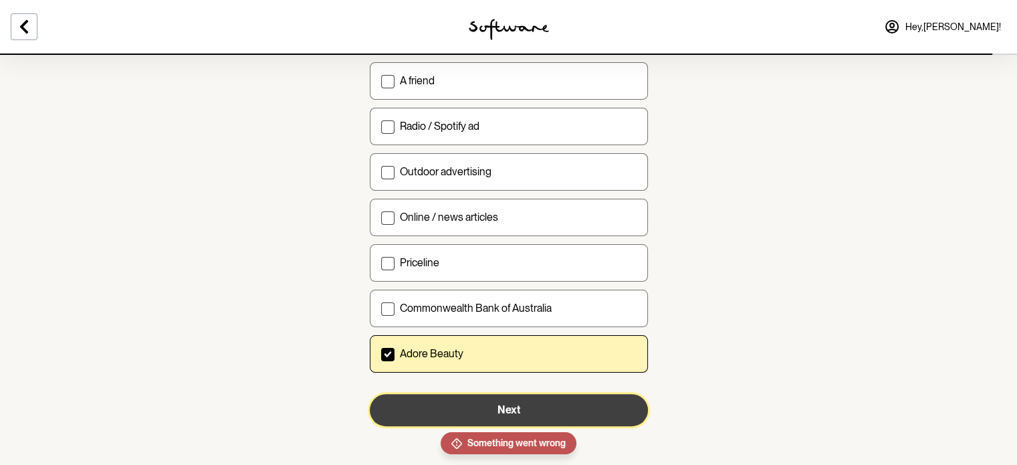
click at [511, 394] on button "Next" at bounding box center [509, 410] width 278 height 32
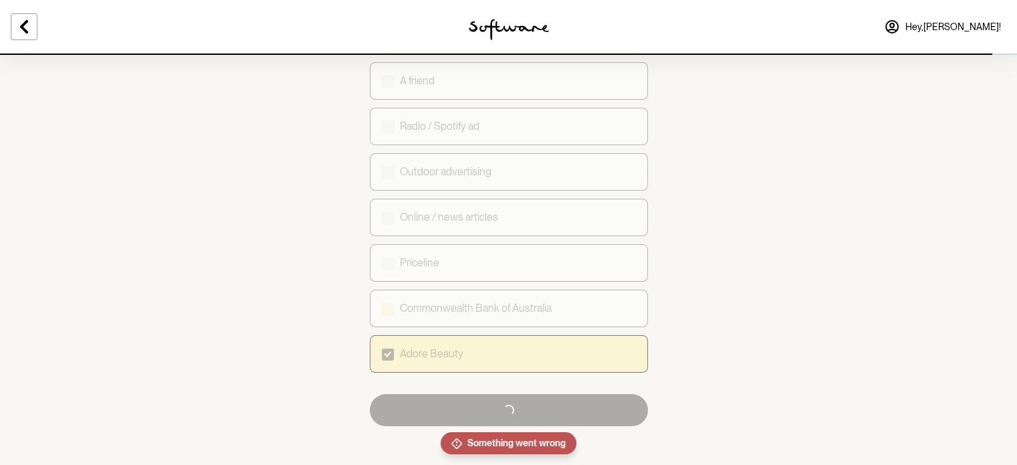
checkbox input "false"
checkbox input "true"
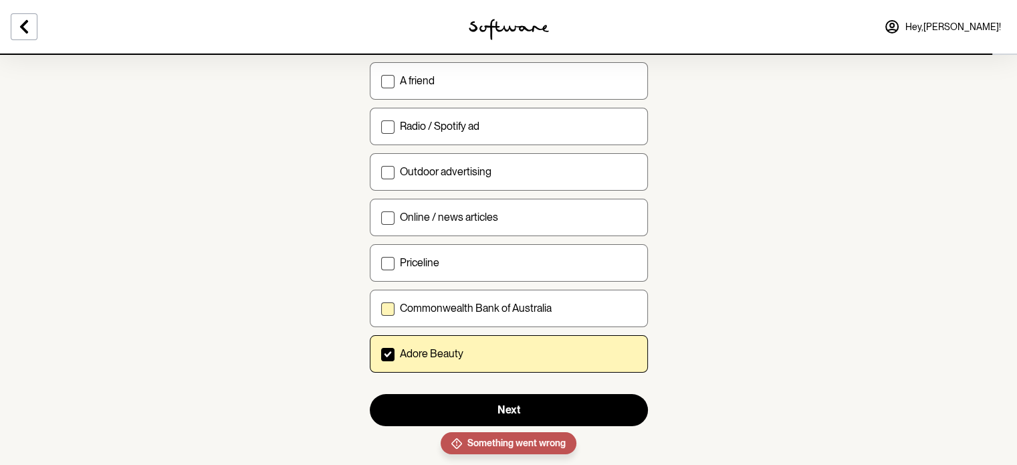
click at [512, 305] on p "Commonwealth Bank of Australia" at bounding box center [476, 308] width 152 height 13
click at [381, 308] on input "Commonwealth Bank of Australia" at bounding box center [381, 308] width 1 height 1
checkbox input "true"
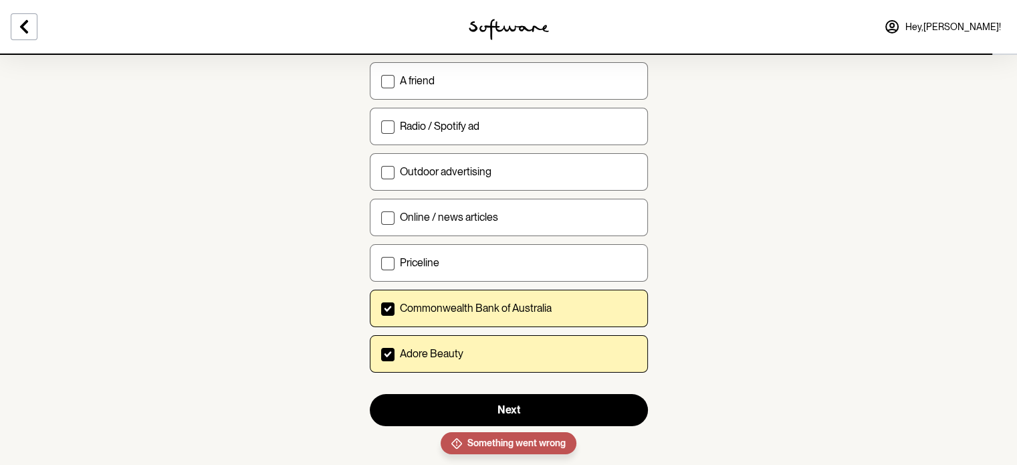
click at [512, 389] on form "How did you hear about us? Select all that apply Google TV YouTube TikTok Faceb…" at bounding box center [509, 28] width 278 height 795
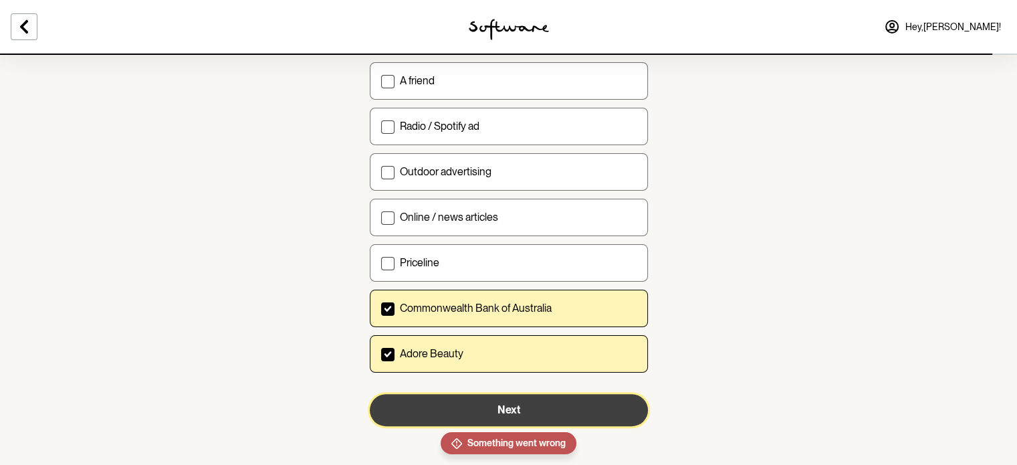
click at [512, 394] on button "Next" at bounding box center [509, 410] width 278 height 32
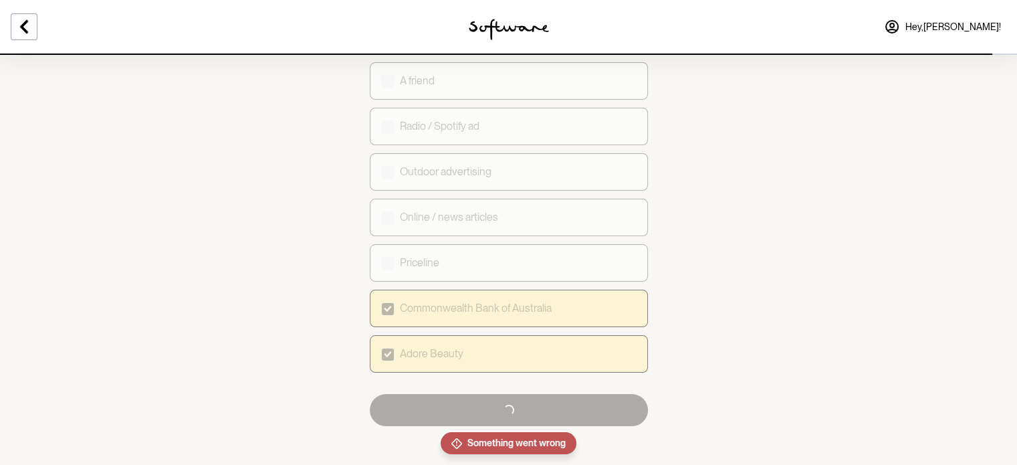
checkbox input "false"
checkbox input "true"
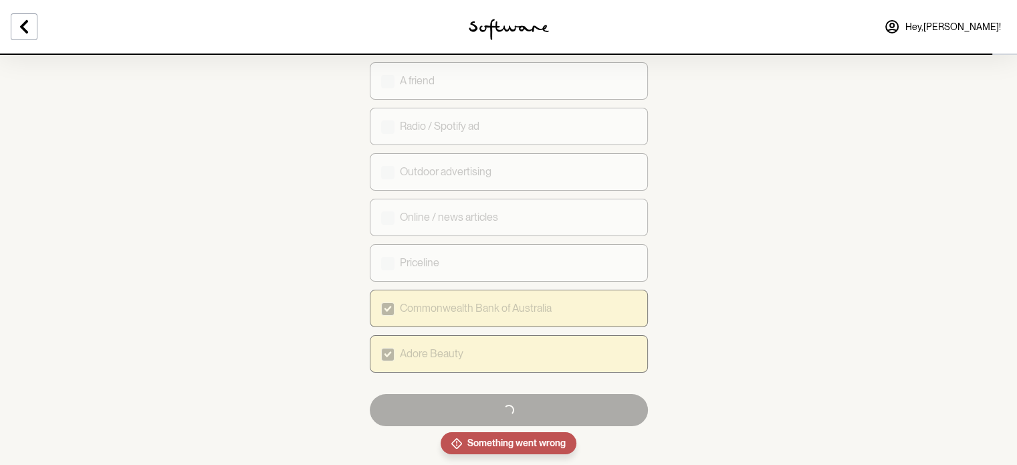
checkbox input "true"
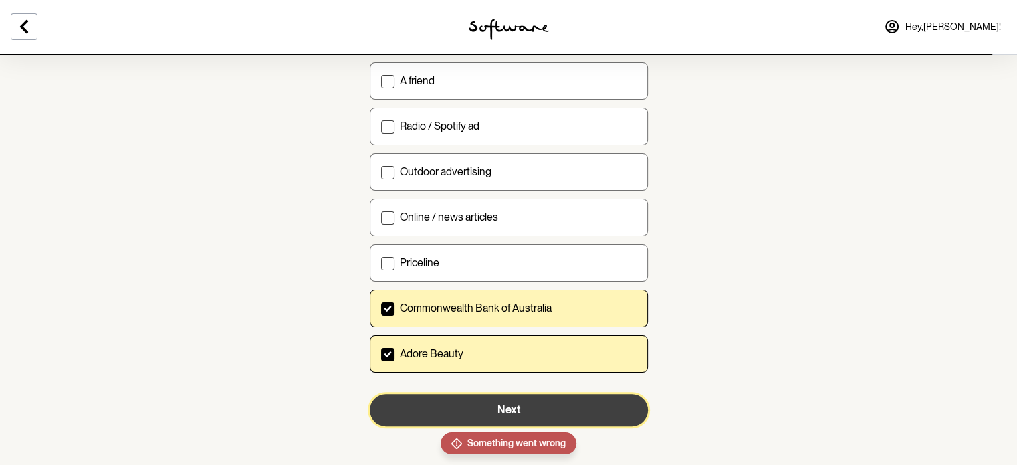
click at [512, 394] on button "Next" at bounding box center [509, 410] width 278 height 32
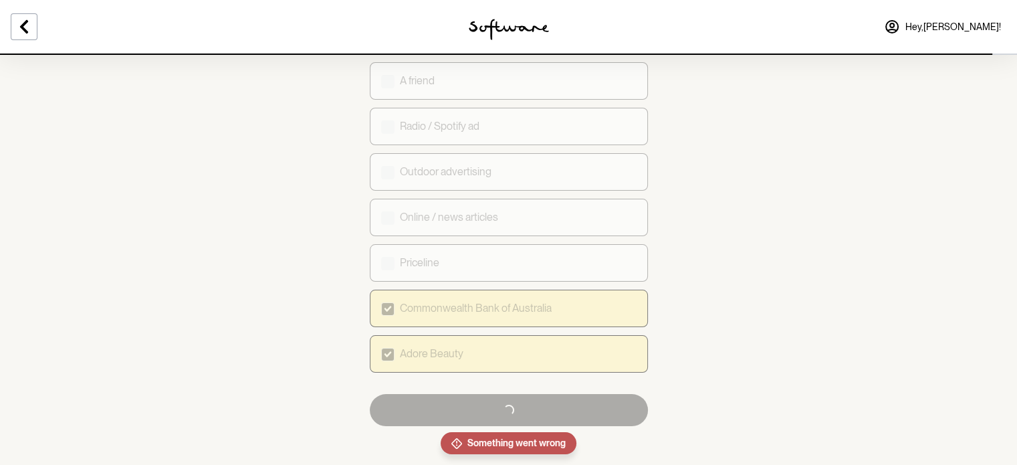
checkbox input "false"
click at [512, 394] on button "Loading... Next" at bounding box center [509, 410] width 278 height 32
checkbox input "true"
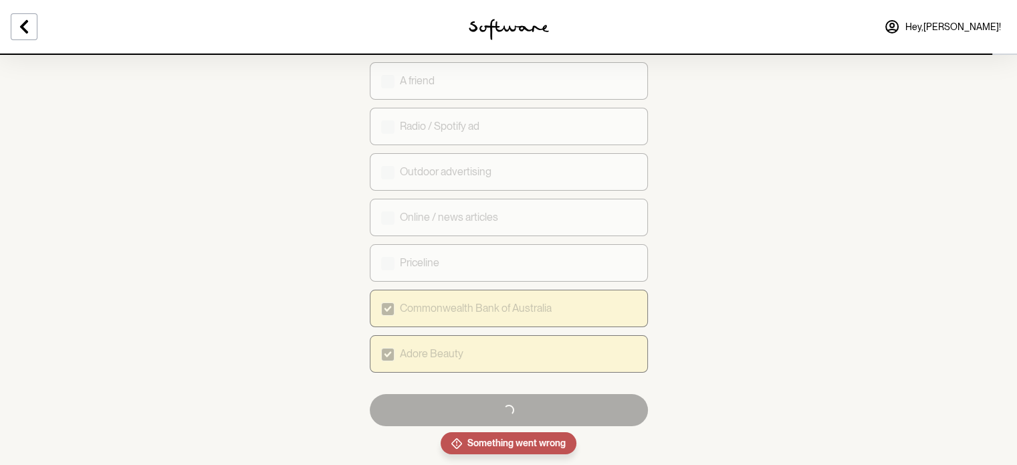
checkbox input "true"
checkbox input "false"
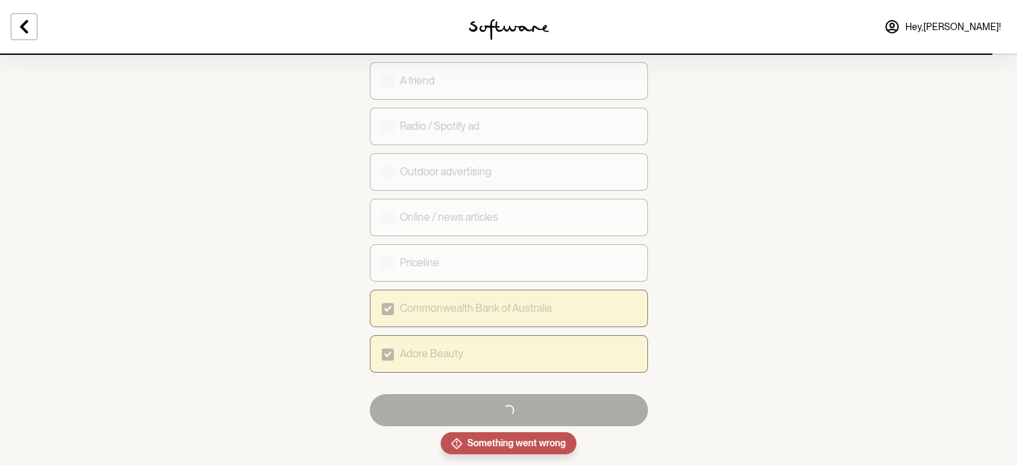
checkbox input "true"
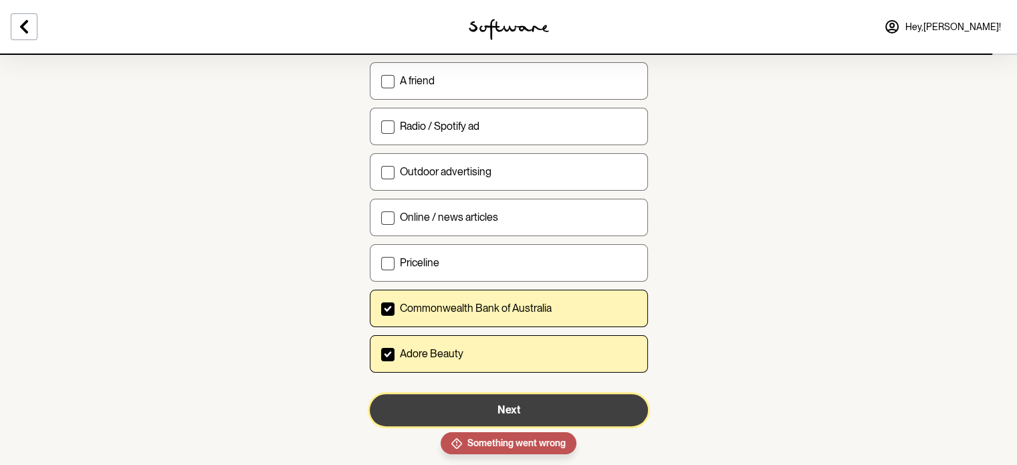
click at [512, 394] on button "Next" at bounding box center [509, 410] width 278 height 32
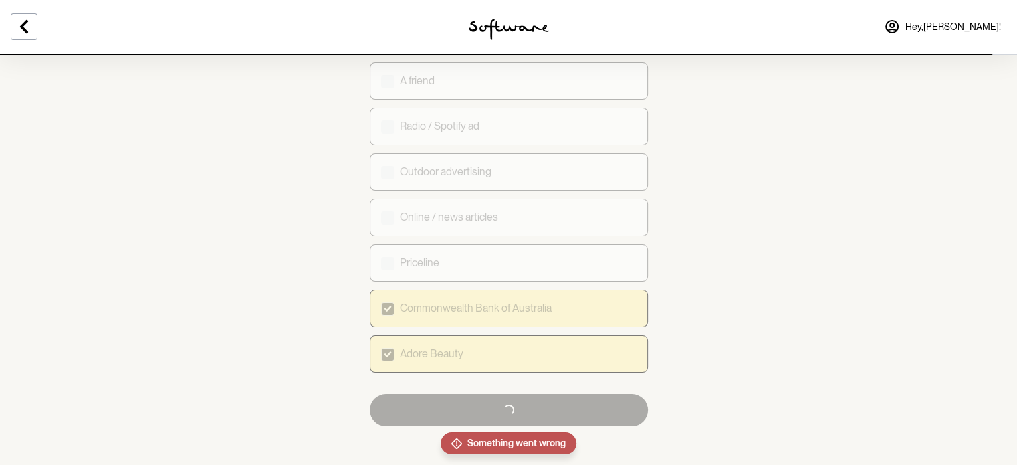
checkbox input "false"
checkbox input "true"
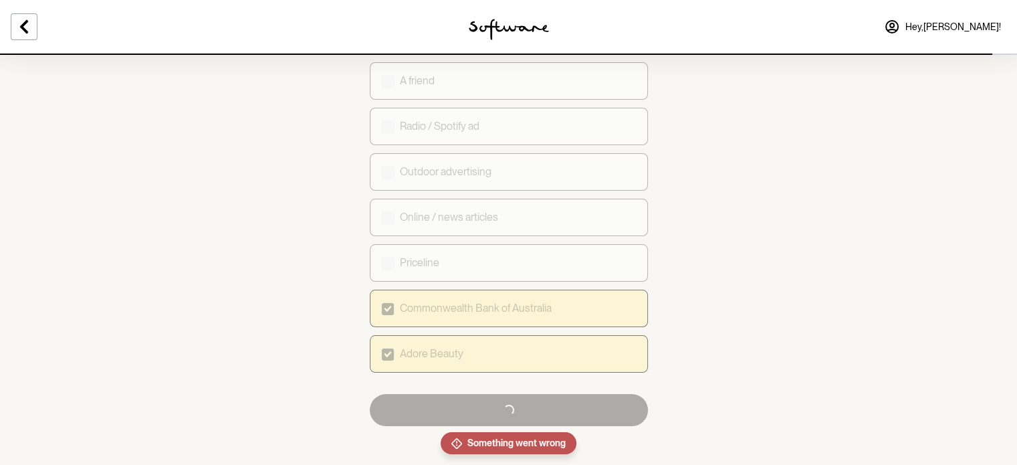
checkbox input "true"
click at [512, 394] on button "Loading... Next" at bounding box center [509, 410] width 278 height 32
checkbox input "true"
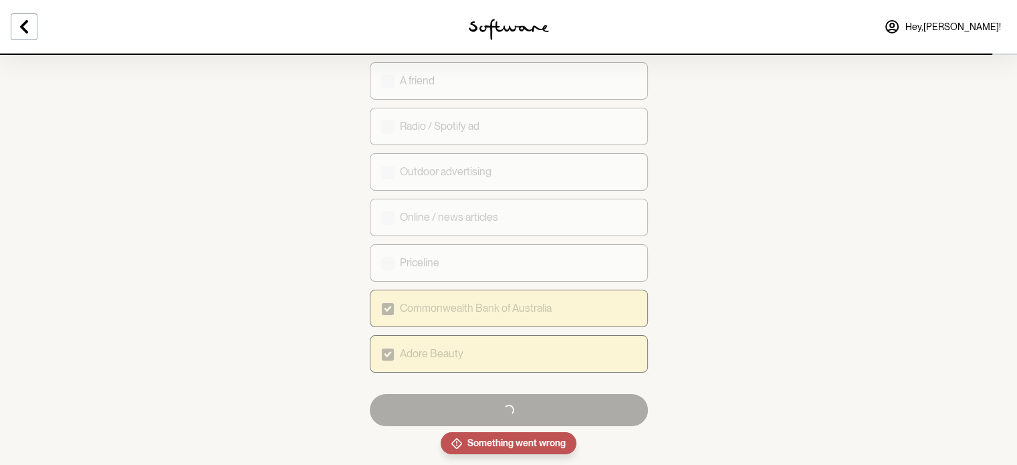
checkbox input "true"
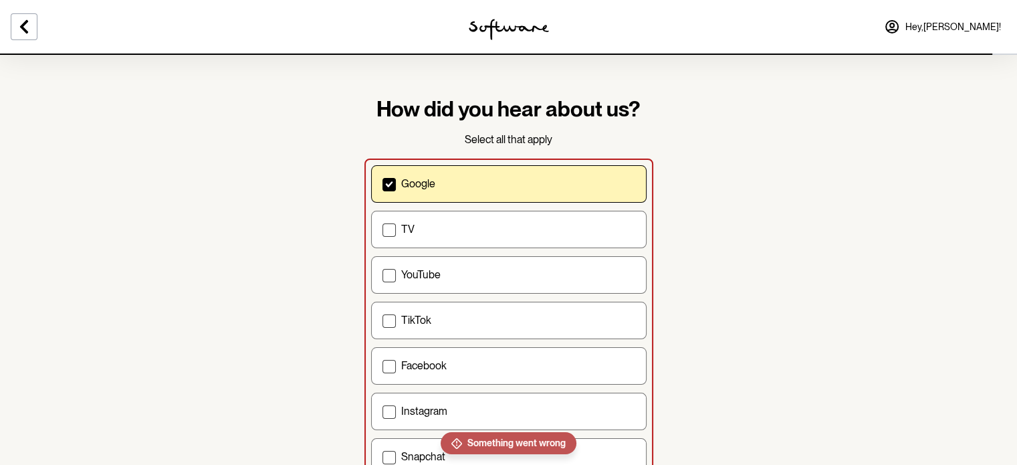
click at [512, 394] on label "Instagram" at bounding box center [509, 411] width 276 height 37
click at [383, 411] on input "Instagram" at bounding box center [382, 411] width 1 height 1
click at [512, 394] on label "Instagram" at bounding box center [509, 411] width 276 height 37
click at [383, 411] on input "Instagram" at bounding box center [382, 411] width 1 height 1
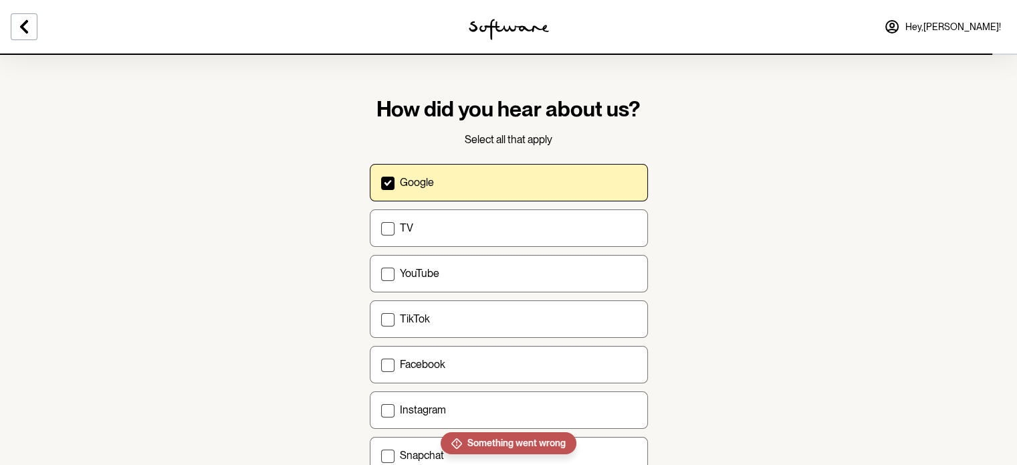
click at [512, 394] on label "Instagram" at bounding box center [509, 409] width 278 height 37
click at [381, 409] on input "Instagram" at bounding box center [381, 409] width 1 height 1
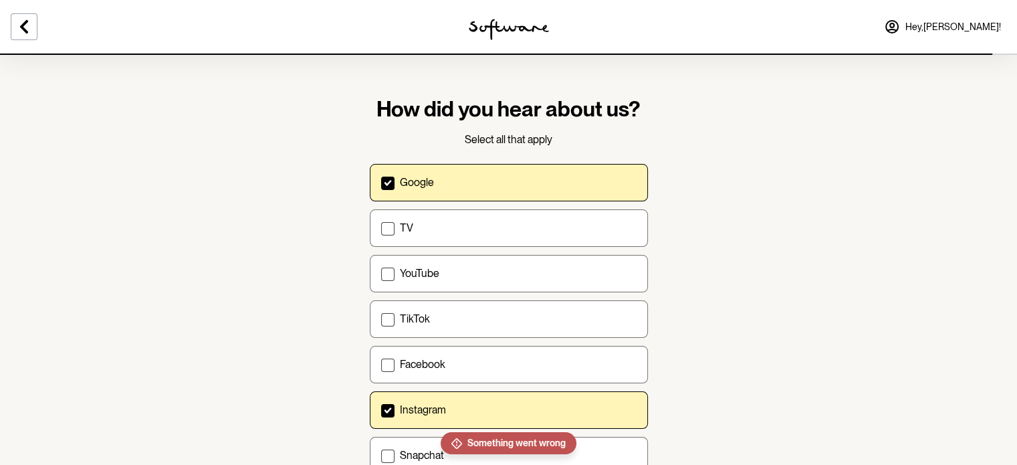
click at [512, 394] on label "Instagram" at bounding box center [509, 409] width 278 height 37
click at [381, 409] on input "Instagram" at bounding box center [381, 409] width 1 height 1
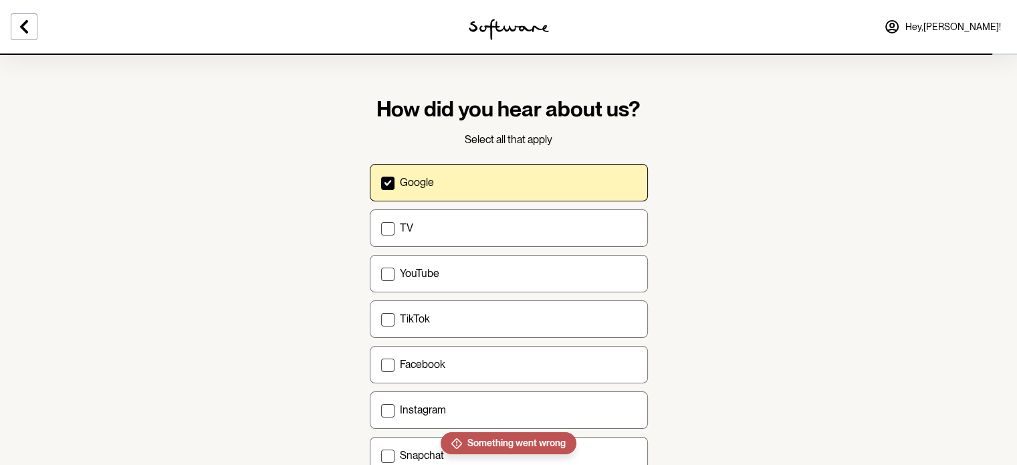
click at [512, 394] on label "Instagram" at bounding box center [509, 409] width 278 height 37
click at [381, 409] on input "Instagram" at bounding box center [381, 409] width 1 height 1
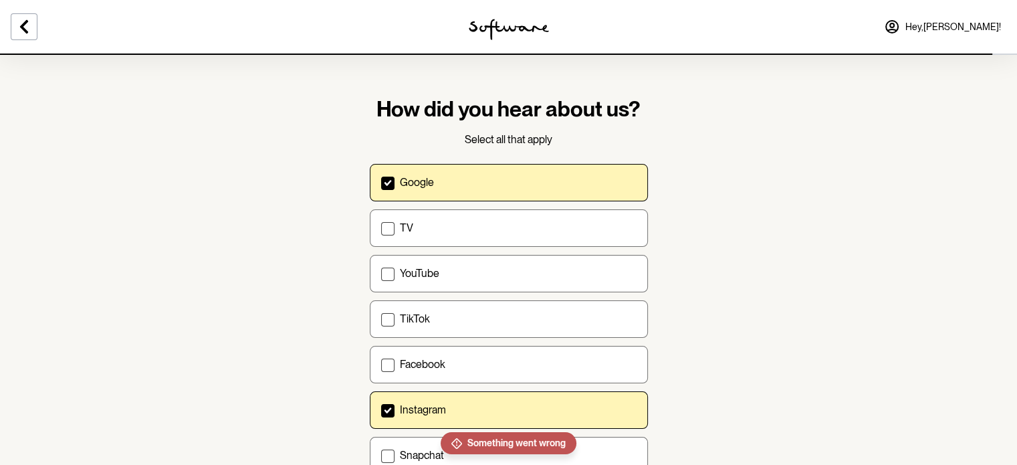
click at [512, 394] on label "Instagram" at bounding box center [509, 409] width 278 height 37
click at [381, 409] on input "Instagram" at bounding box center [381, 409] width 1 height 1
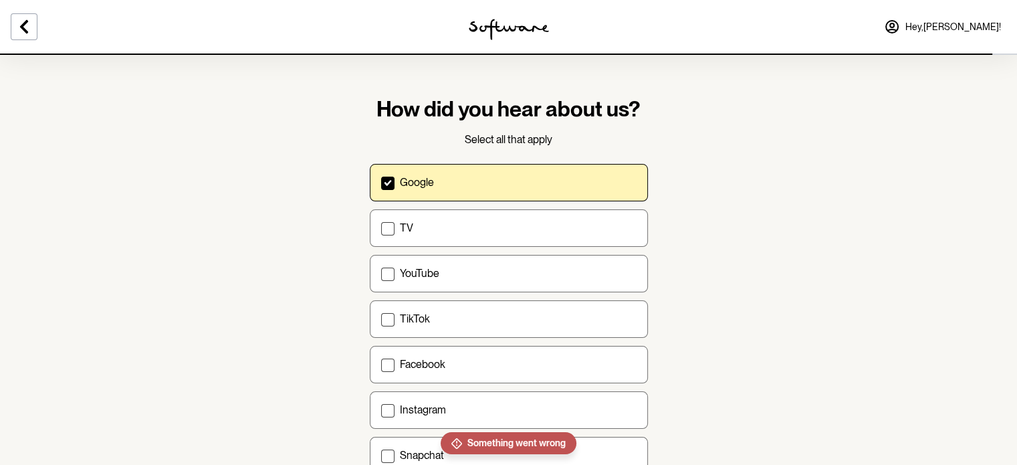
click at [512, 394] on label "Instagram" at bounding box center [509, 409] width 278 height 37
click at [381, 409] on input "Instagram" at bounding box center [381, 409] width 1 height 1
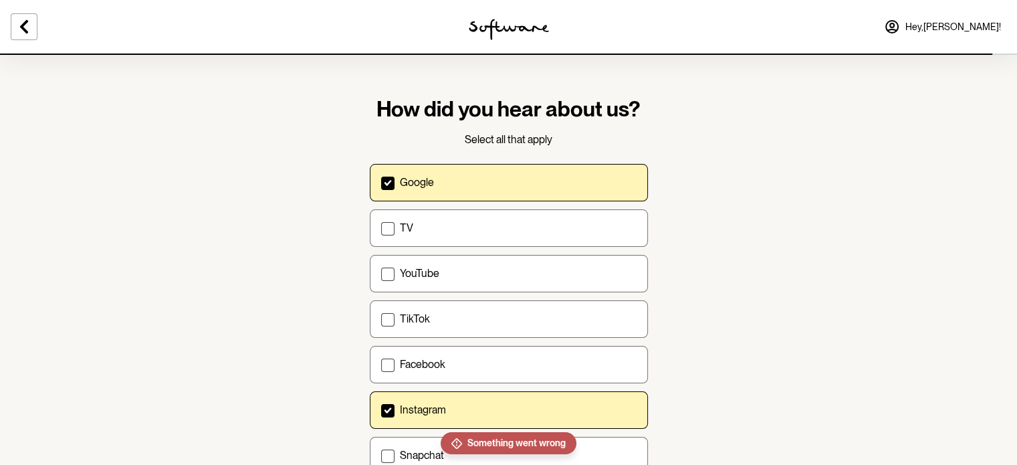
click at [512, 394] on label "Instagram" at bounding box center [509, 409] width 278 height 37
click at [381, 409] on input "Instagram" at bounding box center [381, 409] width 1 height 1
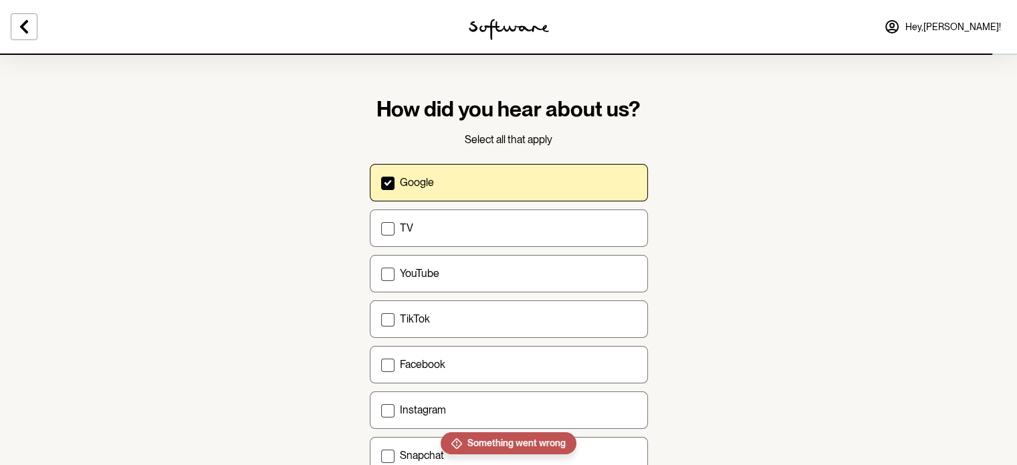
click at [512, 394] on label "Instagram" at bounding box center [509, 409] width 278 height 37
click at [381, 409] on input "Instagram" at bounding box center [381, 409] width 1 height 1
checkbox input "true"
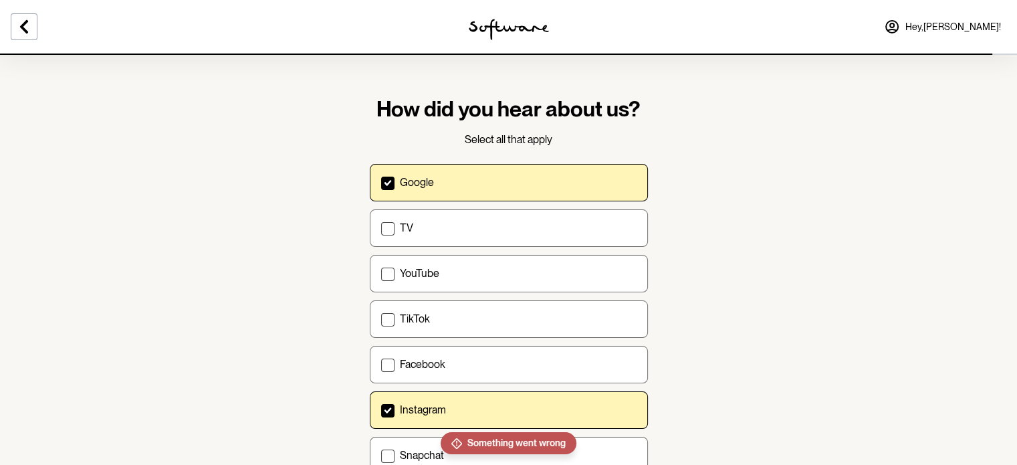
click at [939, 33] on link "Hey, [PERSON_NAME] !" at bounding box center [942, 27] width 133 height 32
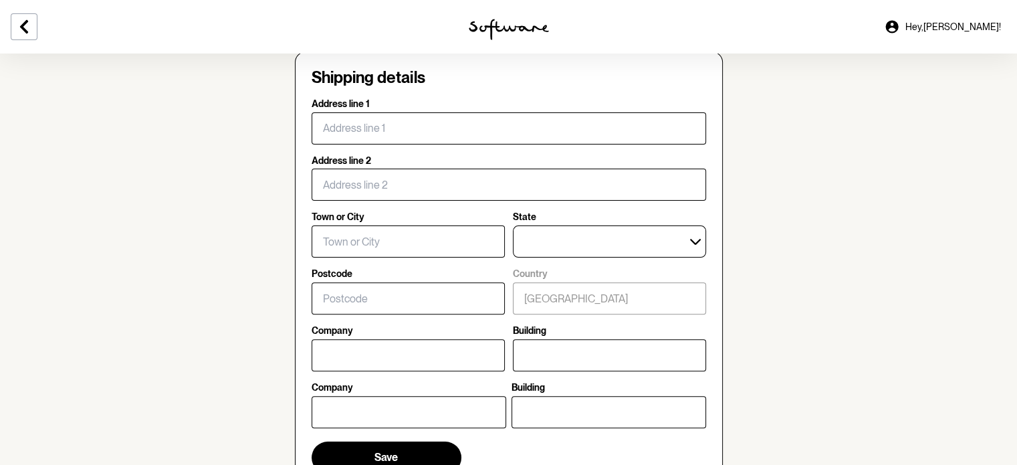
scroll to position [721, 0]
